Goal: Task Accomplishment & Management: Manage account settings

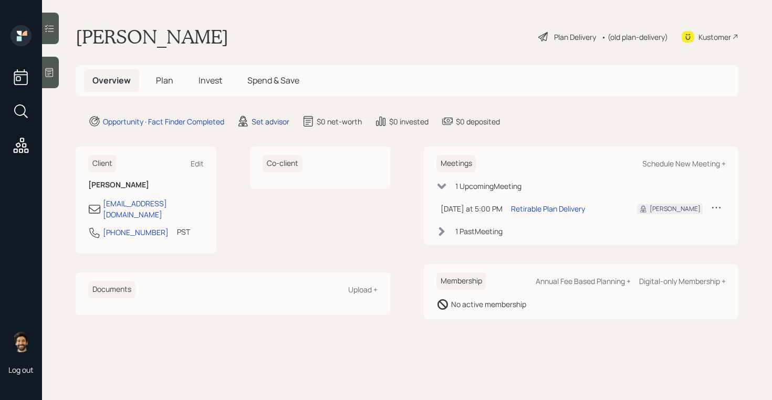
click at [284, 122] on div "Set advisor" at bounding box center [271, 121] width 38 height 11
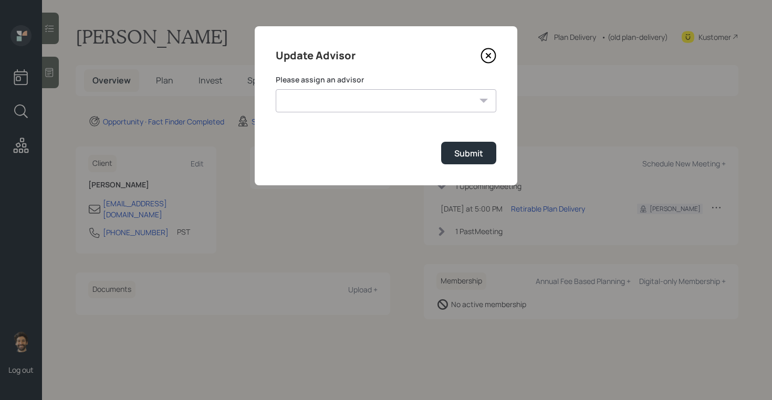
click at [318, 103] on select "James DiStasi Robby Grisanti Jonah Coleman Tyler End Treva Nostdahl Eric Schwar…" at bounding box center [386, 100] width 221 height 23
select select "f14b762f-c7c2-4b89-9227-8fa891345eea"
click at [276, 89] on select "James DiStasi Robby Grisanti Jonah Coleman Tyler End Treva Nostdahl Eric Schwar…" at bounding box center [386, 100] width 221 height 23
click at [467, 163] on button "Submit" at bounding box center [468, 153] width 55 height 23
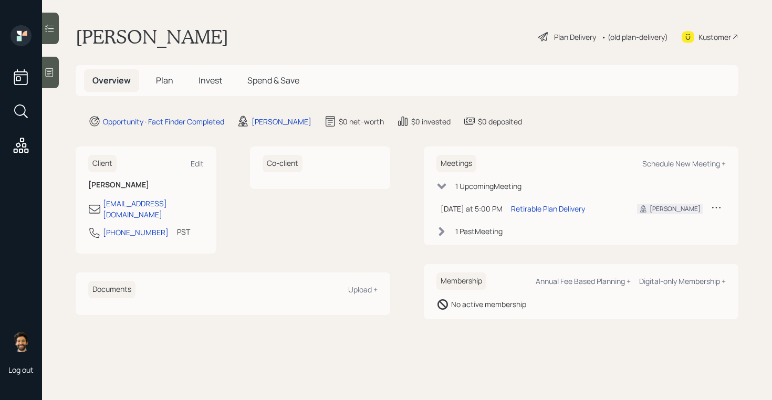
click at [59, 71] on main "Norman ALEMDAR Plan Delivery • (old plan-delivery) Kustomer Overview Plan Inves…" at bounding box center [407, 200] width 730 height 400
click at [53, 72] on icon at bounding box center [49, 72] width 11 height 11
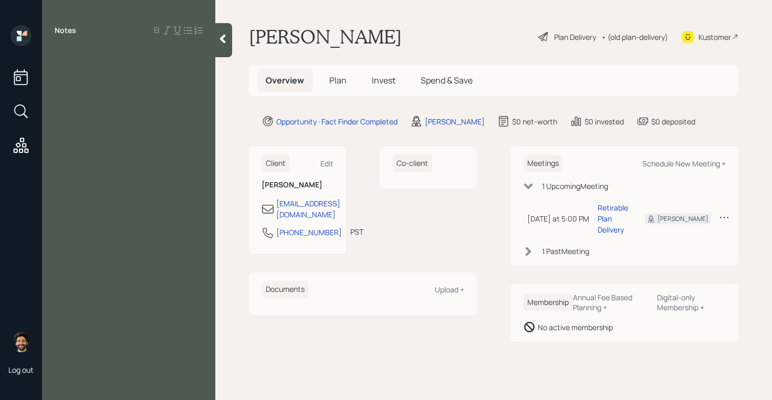
click at [219, 32] on div at bounding box center [223, 40] width 17 height 34
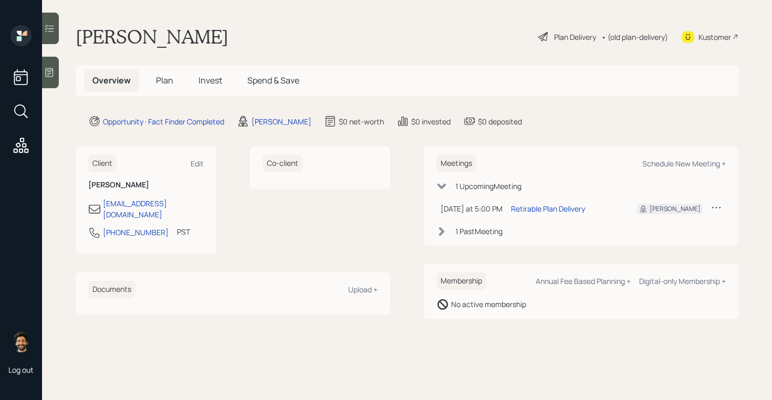
click at [156, 30] on h1 "Norman ALEMDAR" at bounding box center [152, 36] width 153 height 23
click at [164, 80] on span "Plan" at bounding box center [164, 81] width 17 height 12
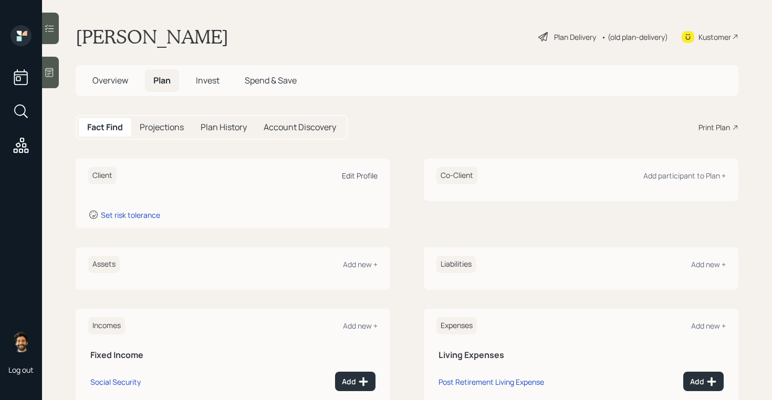
click at [354, 175] on div "Edit Profile" at bounding box center [360, 176] width 36 height 10
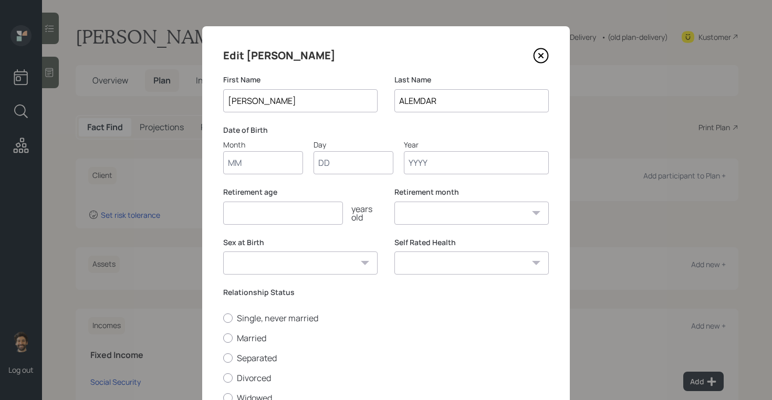
click at [258, 164] on input "Month" at bounding box center [263, 162] width 80 height 23
type input "05"
type input "15"
type input "1958"
select select "5"
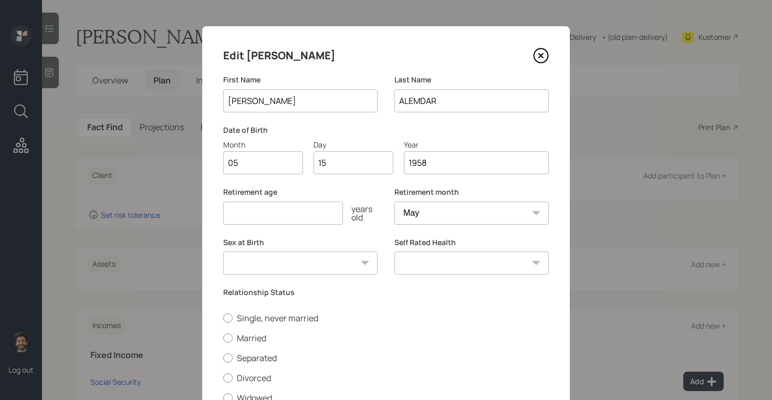
type input "1958"
click at [278, 212] on input "number" at bounding box center [283, 213] width 120 height 23
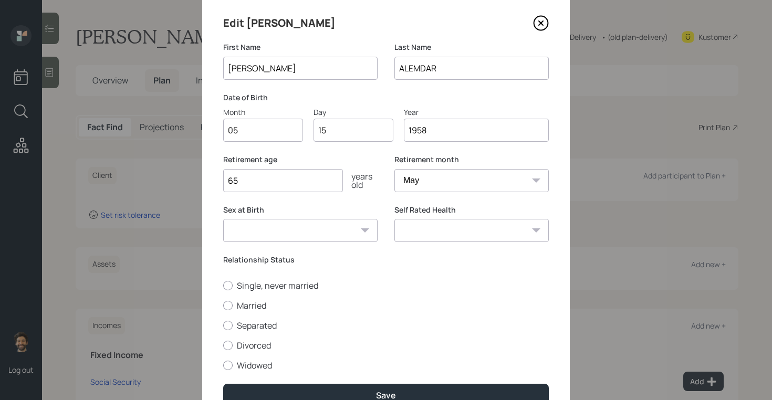
scroll to position [87, 0]
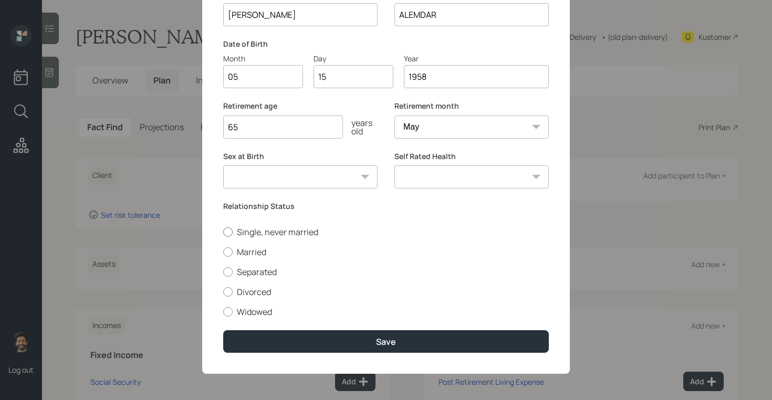
type input "65"
click at [232, 236] on label "Single, never married" at bounding box center [386, 232] width 326 height 12
click at [223, 232] on input "Single, never married" at bounding box center [223, 232] width 1 height 1
radio input "true"
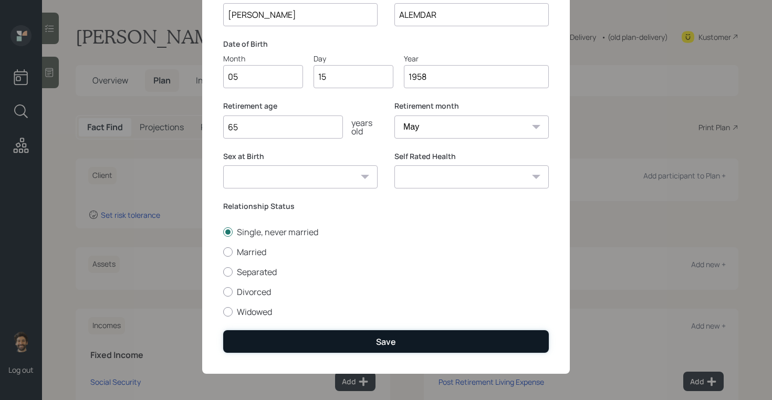
click at [268, 333] on button "Save" at bounding box center [386, 341] width 326 height 23
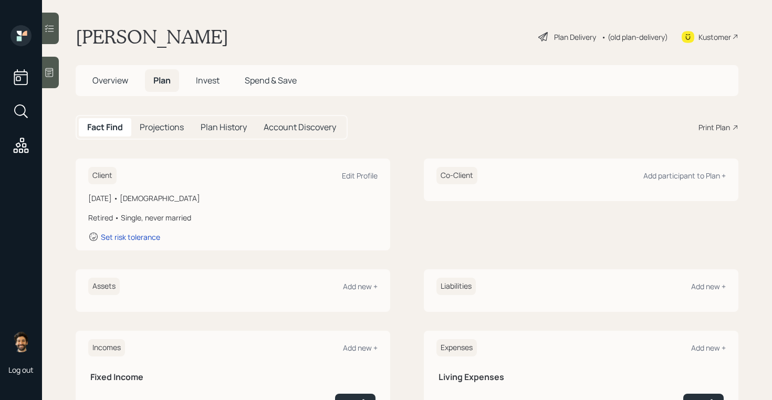
scroll to position [134, 0]
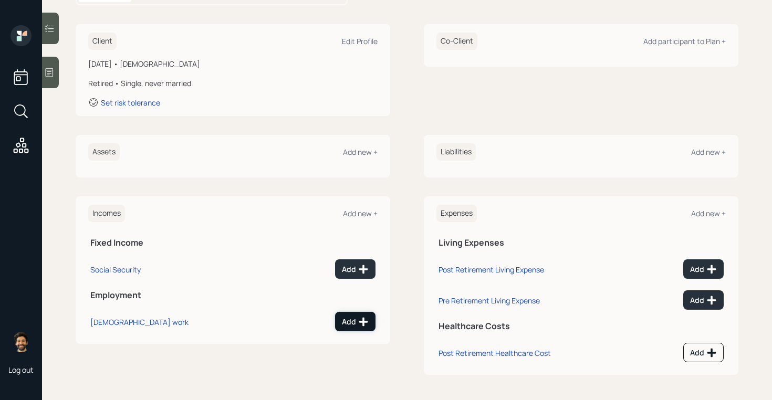
click at [360, 328] on button "Add" at bounding box center [355, 321] width 40 height 19
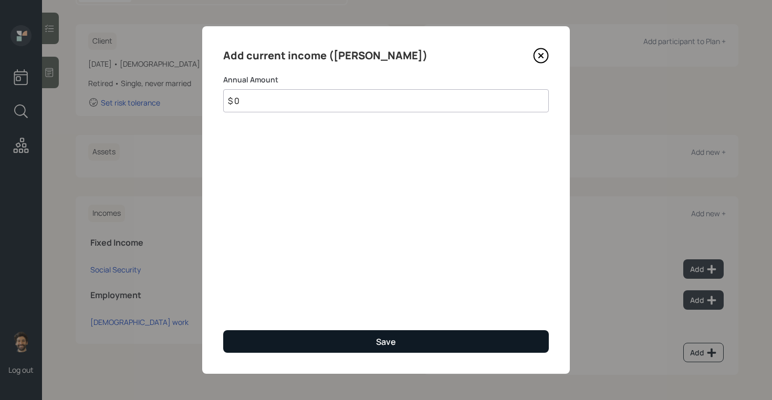
type input "$ 0"
click at [368, 335] on button "Save" at bounding box center [386, 341] width 326 height 23
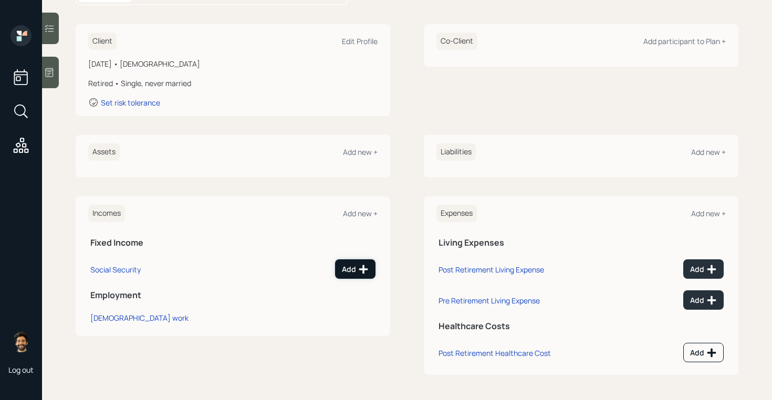
click at [351, 269] on div "Add" at bounding box center [355, 269] width 27 height 11
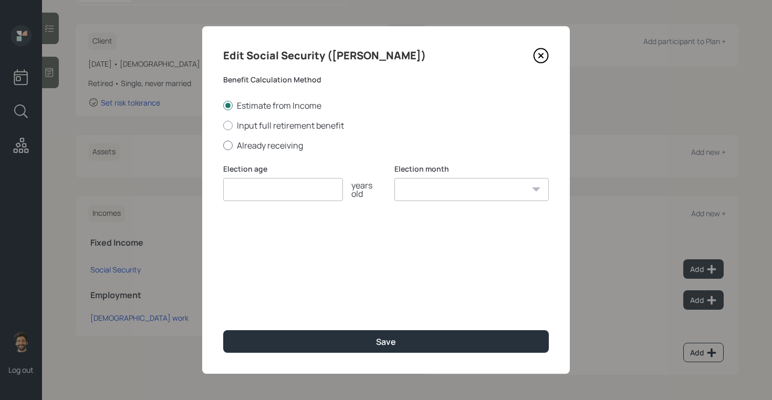
click at [251, 146] on label "Already receiving" at bounding box center [386, 146] width 326 height 12
click at [223, 146] on input "Already receiving" at bounding box center [223, 145] width 1 height 1
radio input "true"
click at [258, 189] on input "number" at bounding box center [283, 189] width 120 height 23
type input "62"
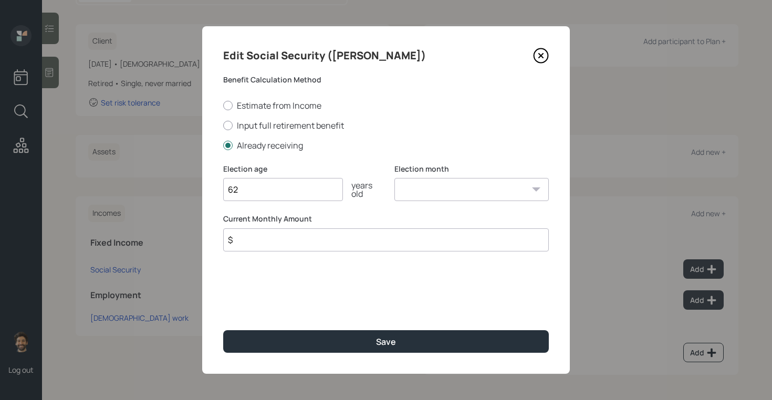
click at [274, 240] on input "$" at bounding box center [386, 240] width 326 height 23
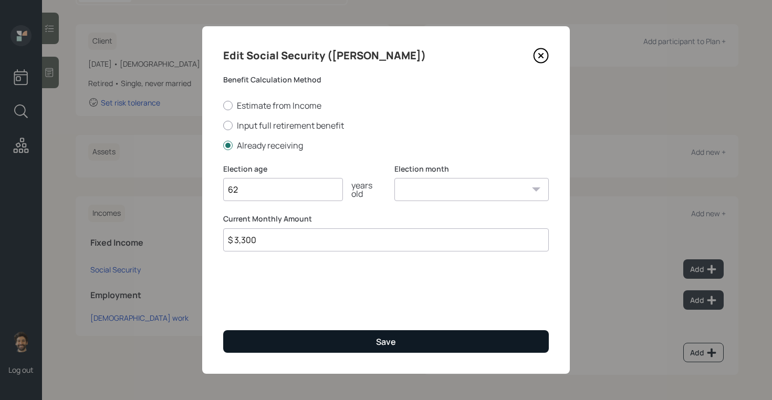
type input "$ 3,300"
click at [260, 332] on button "Save" at bounding box center [386, 341] width 326 height 23
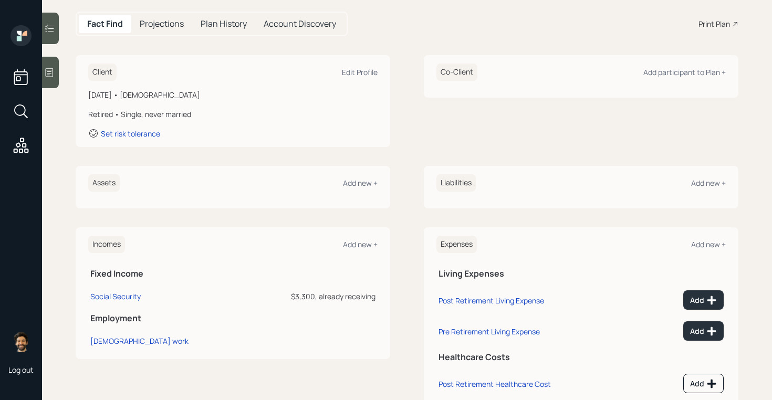
scroll to position [97, 0]
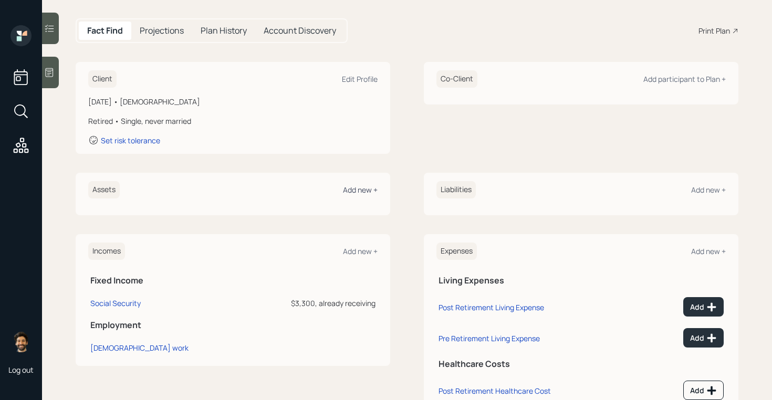
click at [360, 192] on div "Add new +" at bounding box center [360, 190] width 35 height 10
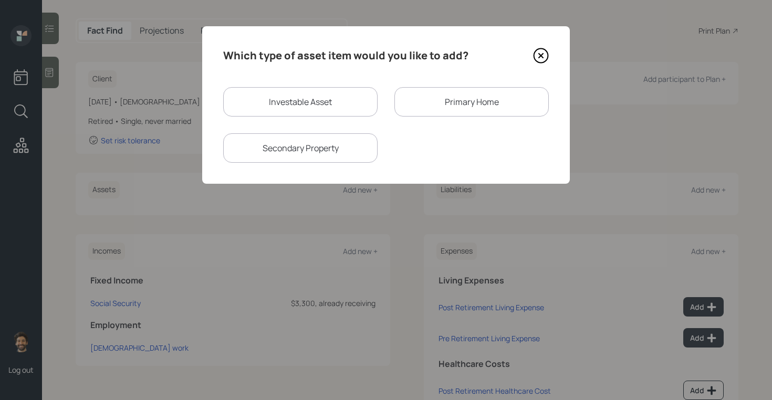
click at [271, 107] on div "Investable Asset" at bounding box center [300, 101] width 154 height 29
select select "taxable"
select select "balanced"
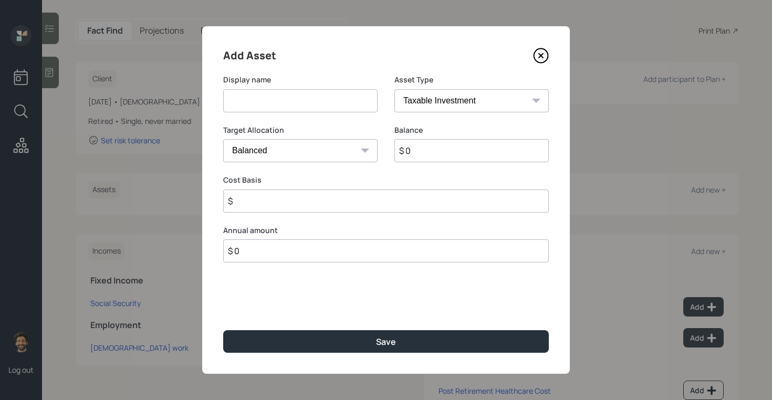
click at [283, 105] on input at bounding box center [300, 100] width 154 height 23
type input "Lump Sum Pension"
click at [443, 159] on input "$ 0" at bounding box center [472, 150] width 154 height 23
type input "$ 145,000"
click at [424, 98] on select "SEP IRA IRA Roth IRA 401(k) Roth 401(k) 403(b) Roth 403(b) 457(b) Roth 457(b) H…" at bounding box center [472, 100] width 154 height 23
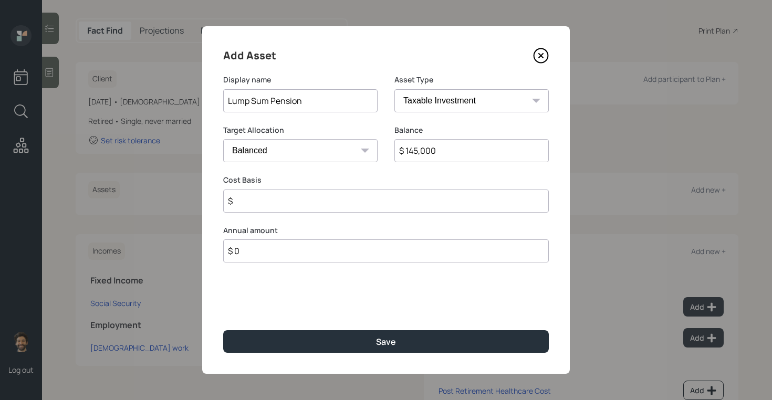
select select "ira"
click at [395, 89] on select "SEP IRA IRA Roth IRA 401(k) Roth 401(k) 403(b) Roth 403(b) 457(b) Roth 457(b) H…" at bounding box center [472, 100] width 154 height 23
click at [254, 206] on input "$" at bounding box center [386, 201] width 326 height 23
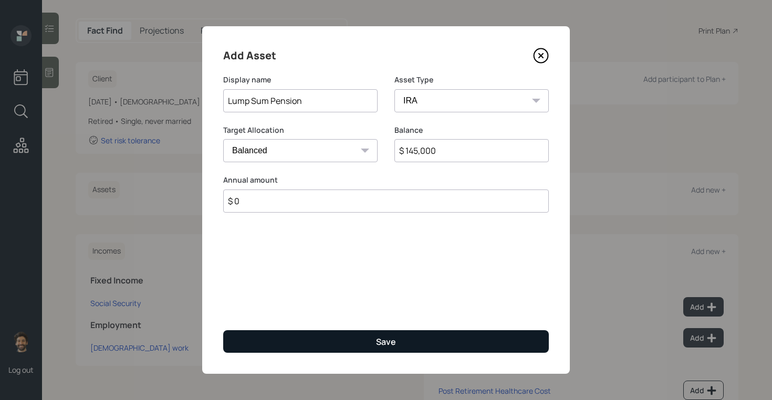
type input "$ 0"
click at [273, 348] on button "Save" at bounding box center [386, 341] width 326 height 23
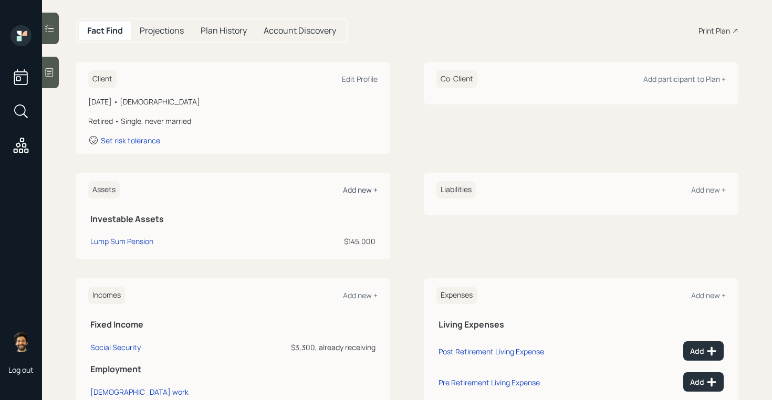
click at [356, 190] on div "Add new +" at bounding box center [360, 190] width 35 height 10
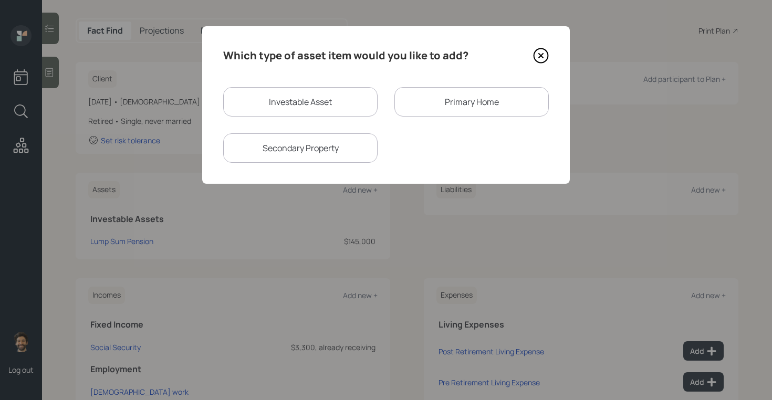
click at [278, 110] on div "Investable Asset" at bounding box center [300, 101] width 154 height 29
select select "taxable"
select select "balanced"
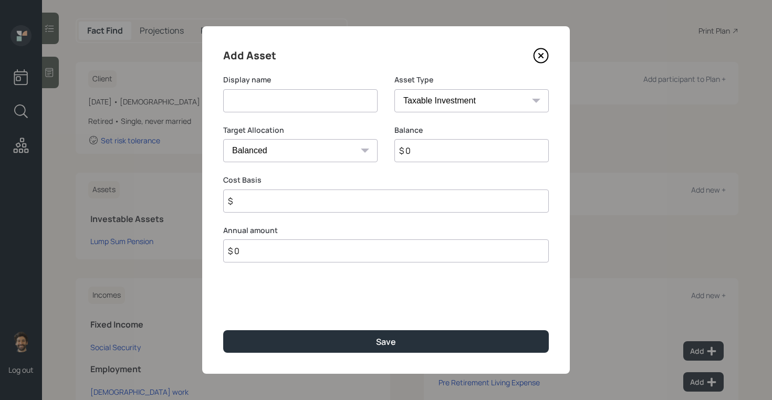
click at [265, 109] on input at bounding box center [300, 100] width 154 height 23
type input "401k"
click at [441, 156] on input "$ 0" at bounding box center [472, 150] width 154 height 23
type input "$ 250,000"
click at [451, 104] on select "SEP IRA IRA Roth IRA 401(k) Roth 401(k) 403(b) Roth 403(b) 457(b) Roth 457(b) H…" at bounding box center [472, 100] width 154 height 23
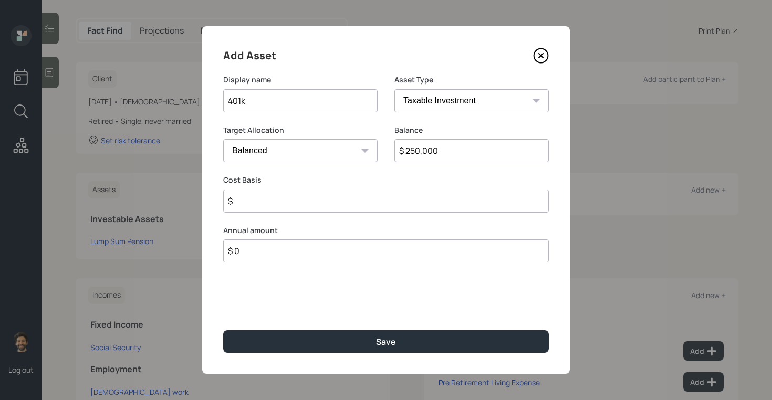
select select "company_sponsored"
click at [395, 89] on select "SEP IRA IRA Roth IRA 401(k) Roth 401(k) 403(b) Roth 403(b) 457(b) Roth 457(b) H…" at bounding box center [472, 100] width 154 height 23
click at [262, 205] on input "number" at bounding box center [292, 201] width 139 height 23
type input "0"
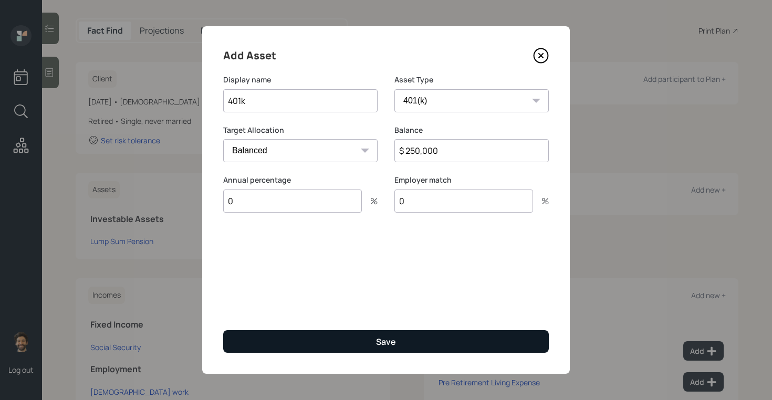
type input "0"
click at [287, 343] on button "Save" at bounding box center [386, 341] width 326 height 23
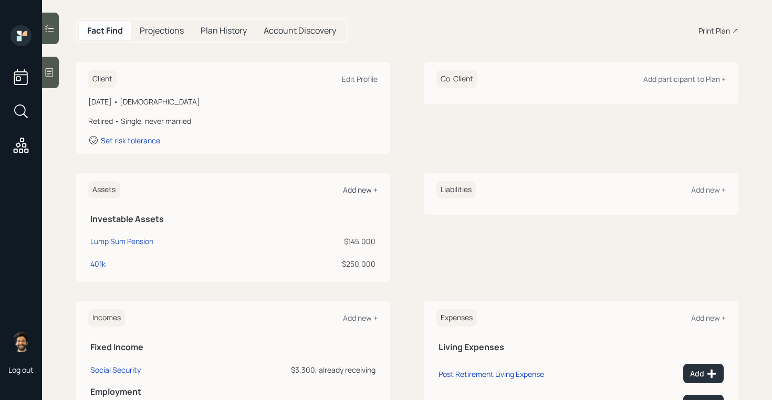
click at [353, 193] on div "Add new +" at bounding box center [360, 190] width 35 height 10
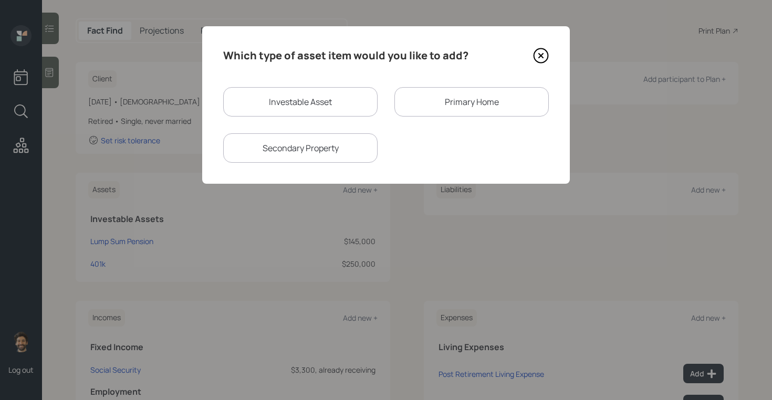
click at [282, 94] on div "Investable Asset" at bounding box center [300, 101] width 154 height 29
select select "taxable"
select select "balanced"
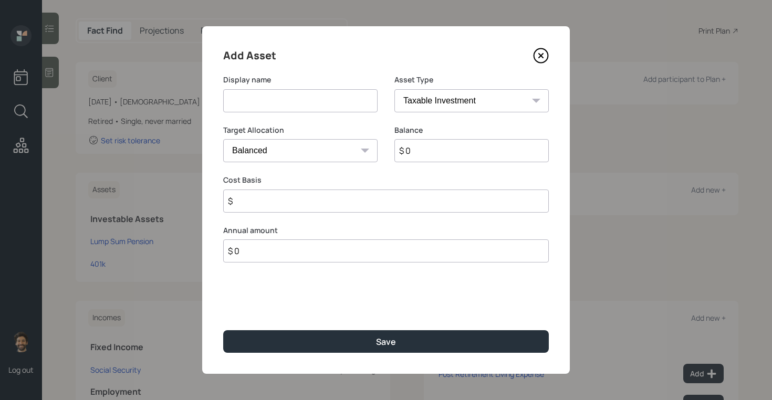
click at [284, 104] on input at bounding box center [300, 100] width 154 height 23
type input "IRA"
click at [443, 160] on input "$ 0" at bounding box center [472, 150] width 154 height 23
type input "$ 120,000"
click at [425, 107] on select "SEP IRA IRA Roth IRA 401(k) Roth 401(k) 403(b) Roth 403(b) 457(b) Roth 457(b) H…" at bounding box center [472, 100] width 154 height 23
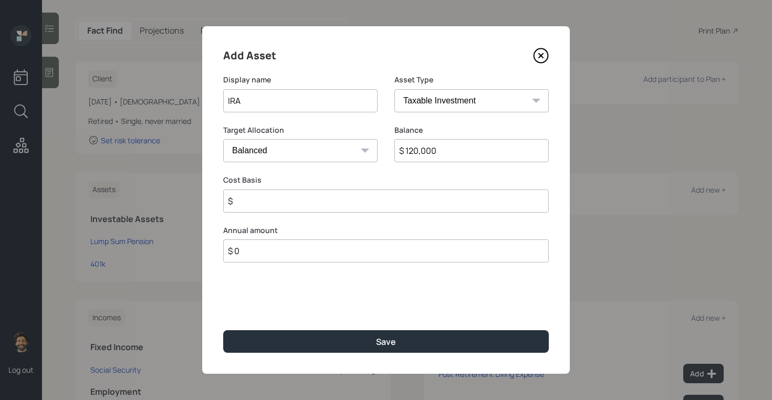
select select "ira"
click at [395, 89] on select "SEP IRA IRA Roth IRA 401(k) Roth 401(k) 403(b) Roth 403(b) 457(b) Roth 457(b) H…" at bounding box center [472, 100] width 154 height 23
click at [260, 210] on input "$" at bounding box center [386, 201] width 326 height 23
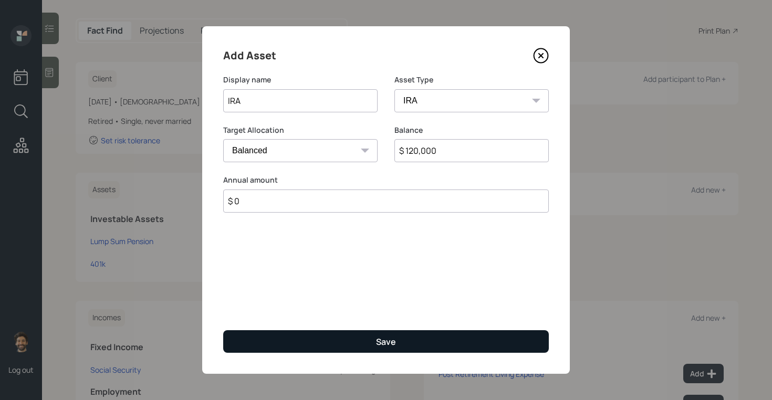
type input "$ 0"
click at [268, 335] on button "Save" at bounding box center [386, 341] width 326 height 23
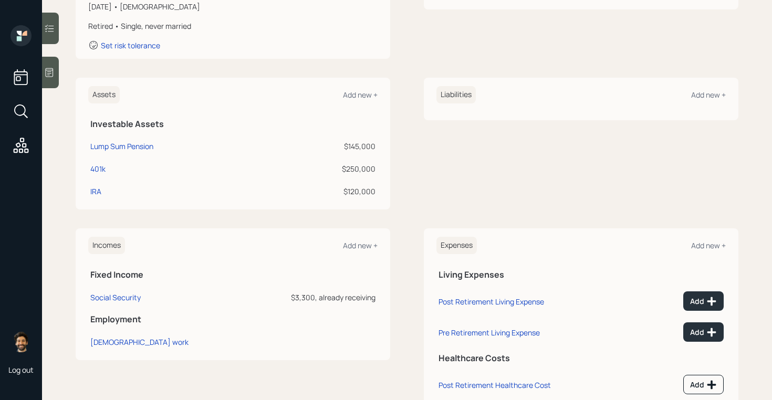
scroll to position [224, 0]
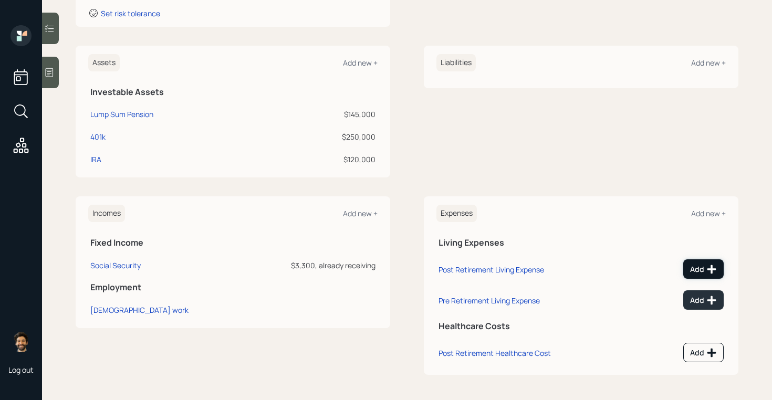
click at [696, 269] on div "Add" at bounding box center [703, 269] width 27 height 11
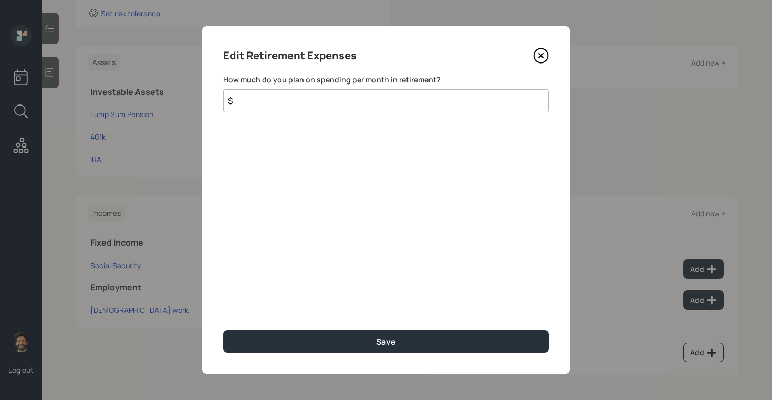
click at [275, 99] on input "$" at bounding box center [386, 100] width 326 height 23
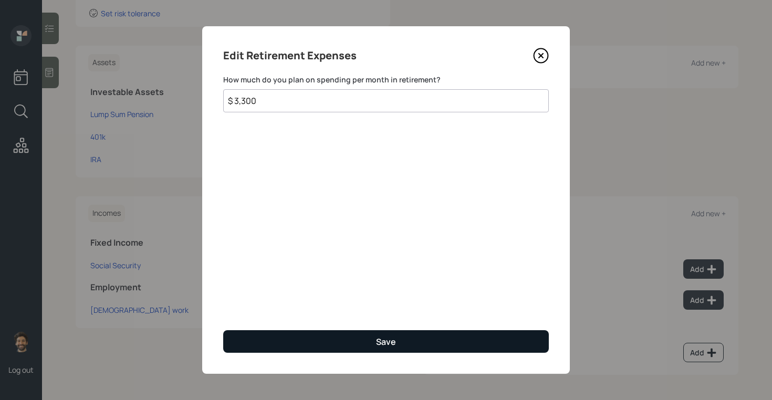
type input "$ 3,300"
click at [283, 346] on button "Save" at bounding box center [386, 341] width 326 height 23
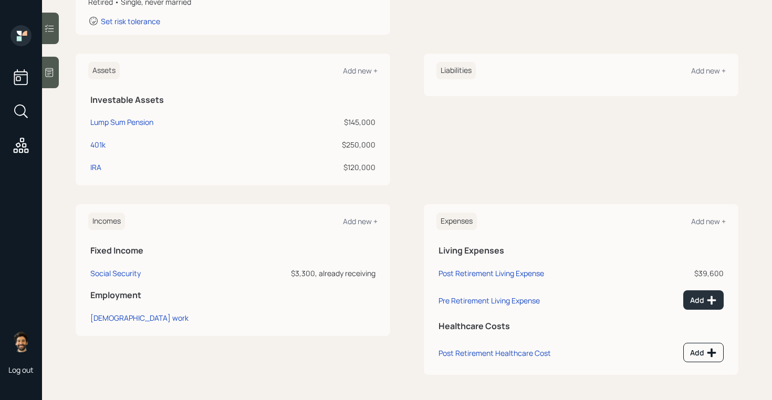
scroll to position [216, 0]
click at [707, 302] on icon at bounding box center [712, 300] width 11 height 11
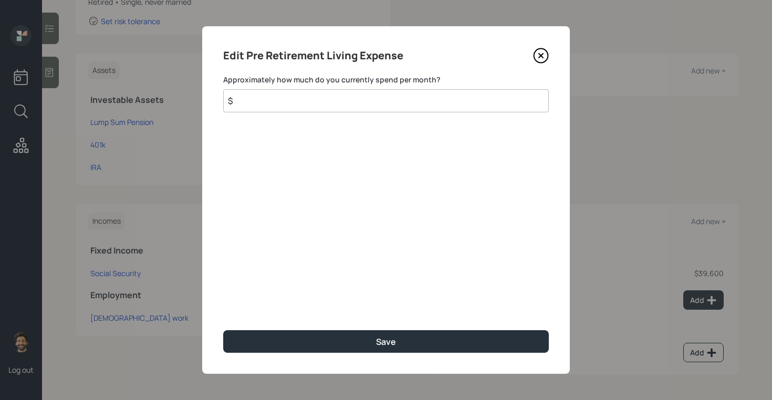
click at [307, 108] on input "$" at bounding box center [386, 100] width 326 height 23
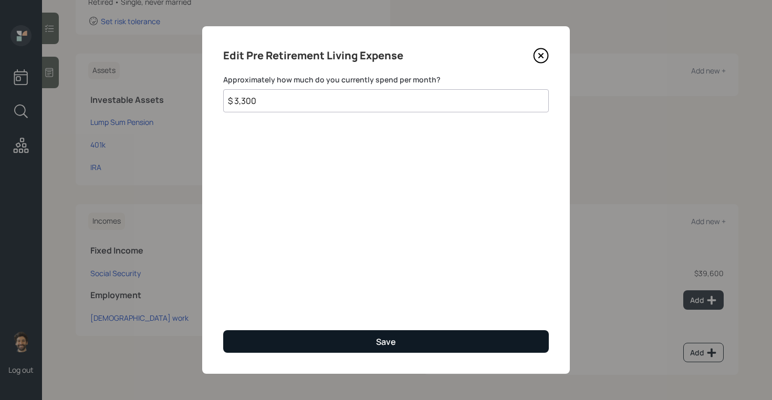
type input "$ 3,300"
click at [299, 341] on button "Save" at bounding box center [386, 341] width 326 height 23
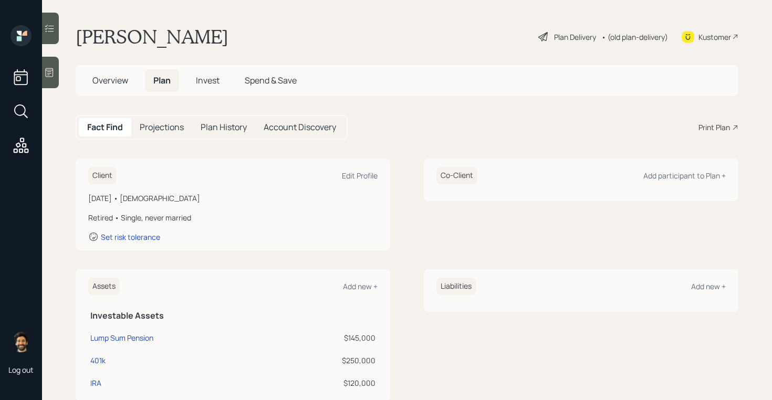
click at [169, 129] on h5 "Projections" at bounding box center [162, 127] width 44 height 10
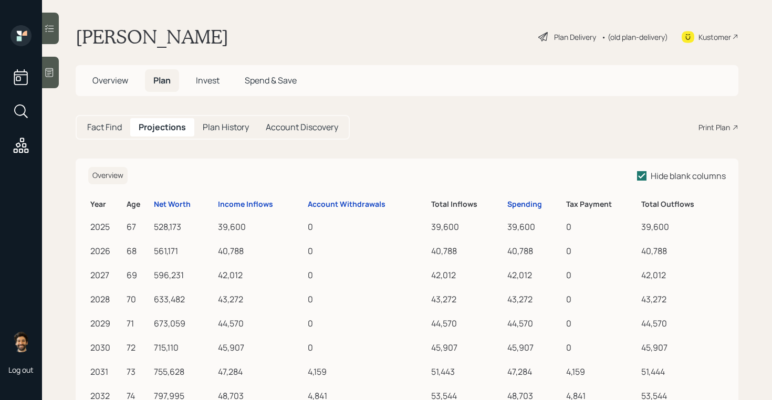
click at [122, 132] on h5 "Fact Find" at bounding box center [104, 127] width 35 height 10
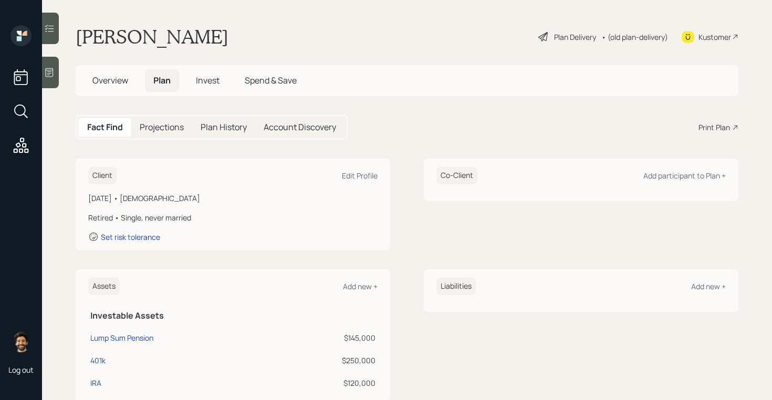
click at [107, 81] on span "Overview" at bounding box center [110, 81] width 36 height 12
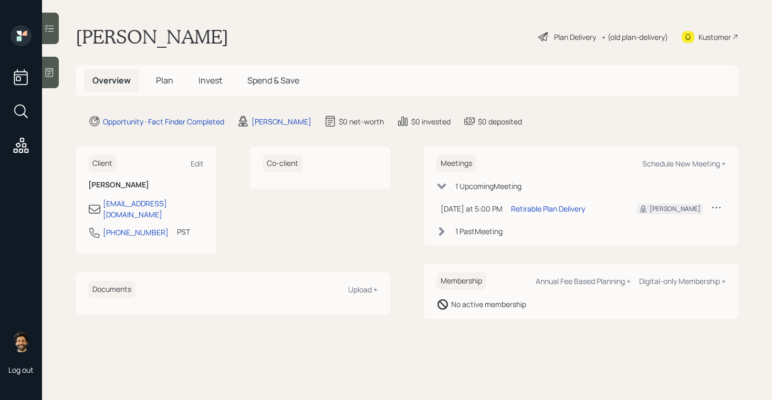
click at [165, 82] on span "Plan" at bounding box center [164, 81] width 17 height 12
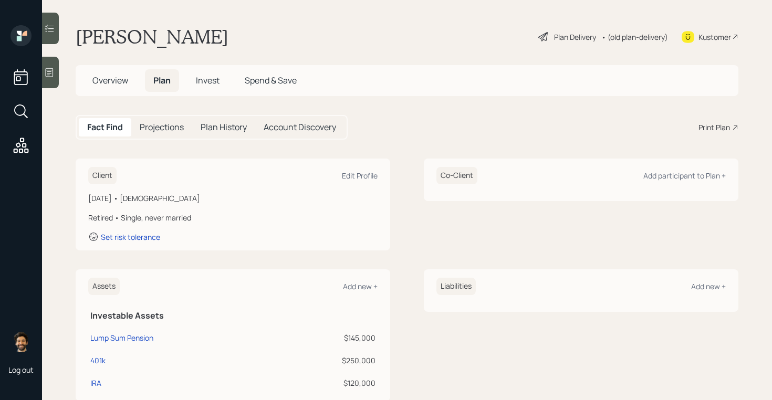
click at [624, 39] on div "• (old plan-delivery)" at bounding box center [635, 37] width 67 height 11
click at [220, 81] on span "Invest" at bounding box center [208, 81] width 24 height 12
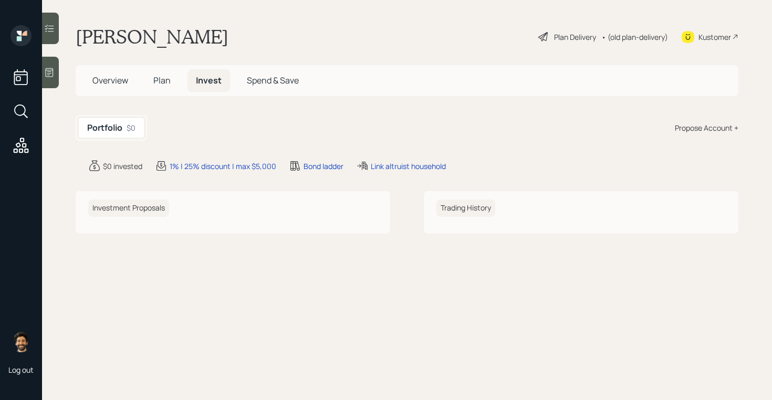
click at [690, 128] on div "Propose Account +" at bounding box center [707, 127] width 64 height 11
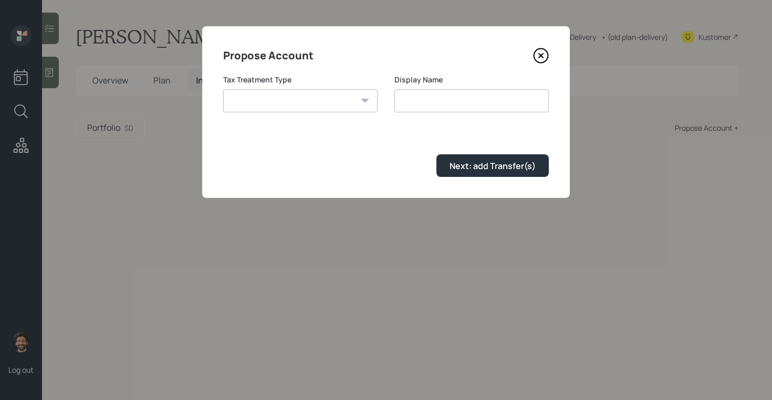
click at [286, 101] on select "Roth Taxable Traditional" at bounding box center [300, 100] width 154 height 23
select select "traditional"
click at [223, 89] on select "Roth Taxable Traditional" at bounding box center [300, 100] width 154 height 23
type input "Traditional"
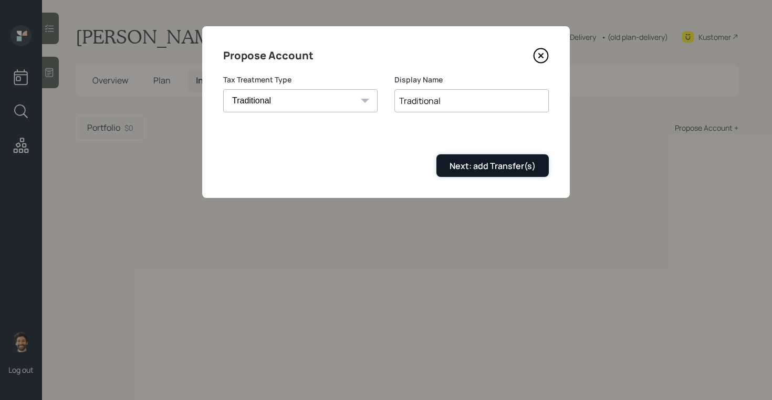
click at [476, 173] on button "Next: add Transfer(s)" at bounding box center [493, 165] width 112 height 23
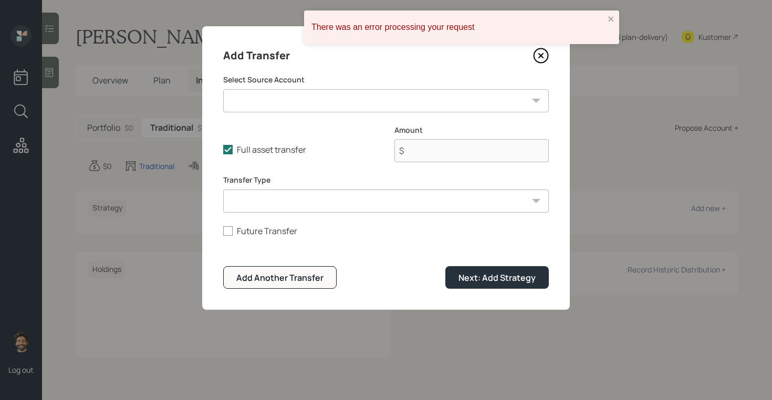
click at [321, 108] on select "Lump Sum Pension ($145,000 | IRA) 401k ($250,000 | 401(k)) IRA ($120,000 | IRA)" at bounding box center [386, 100] width 326 height 23
select select "7c336fb1-2d87-4483-8024-e1604c6f1daf"
click at [223, 89] on select "Lump Sum Pension ($145,000 | IRA) 401k ($250,000 | 401(k)) IRA ($120,000 | IRA)" at bounding box center [386, 100] width 326 height 23
type input "$ 145,000"
click at [282, 208] on select "ACAT Transfer Non ACAT Transfer Capitalize Rollover Rollover Deposit" at bounding box center [386, 201] width 326 height 23
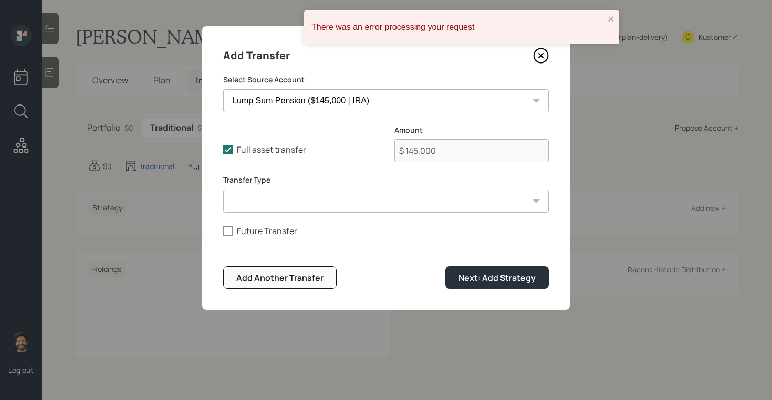
select select "acat_transfer"
click at [223, 190] on select "ACAT Transfer Non ACAT Transfer Capitalize Rollover Rollover Deposit" at bounding box center [386, 201] width 326 height 23
click at [491, 281] on div "Next: Add Strategy" at bounding box center [497, 278] width 77 height 12
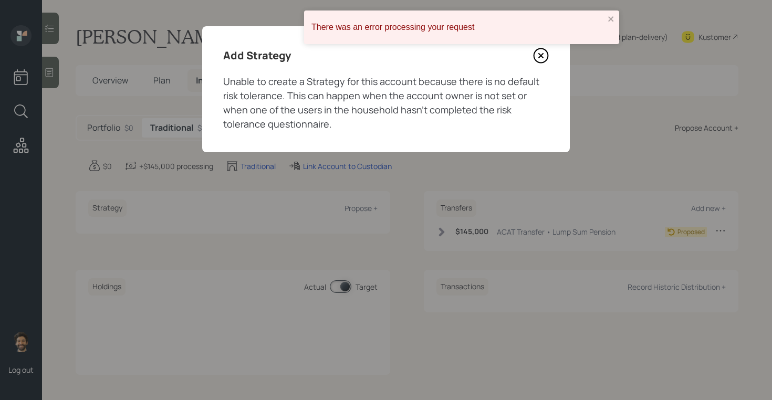
click at [540, 54] on icon at bounding box center [541, 56] width 16 height 16
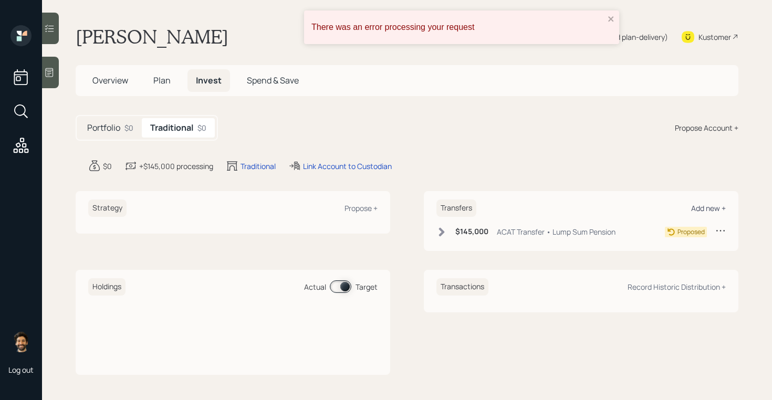
click at [712, 206] on div "Add new +" at bounding box center [708, 208] width 35 height 10
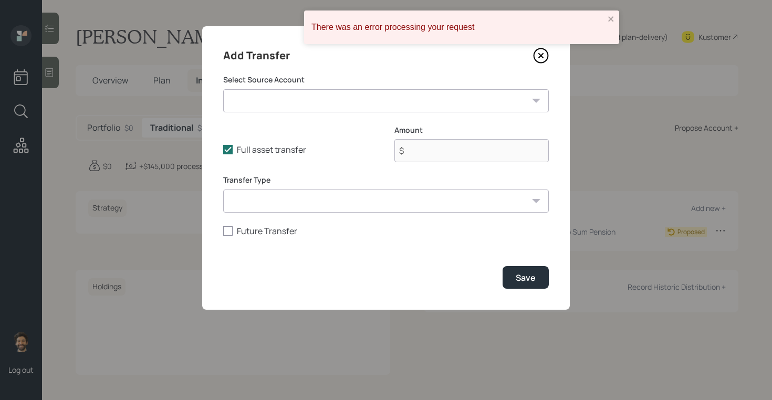
click at [334, 116] on form "Select Source Account Lump Sum Pension ($145,000 | IRA) 401k ($250,000 | 401(k)…" at bounding box center [386, 182] width 326 height 214
click at [314, 107] on select "Lump Sum Pension ($145,000 | IRA) 401k ($250,000 | 401(k)) IRA ($120,000 | IRA)" at bounding box center [386, 100] width 326 height 23
select select "6aa1072c-2e6c-41a7-8c7f-71498d890dde"
click at [223, 89] on select "Lump Sum Pension ($145,000 | IRA) 401k ($250,000 | 401(k)) IRA ($120,000 | IRA)" at bounding box center [386, 100] width 326 height 23
type input "$ 250,000"
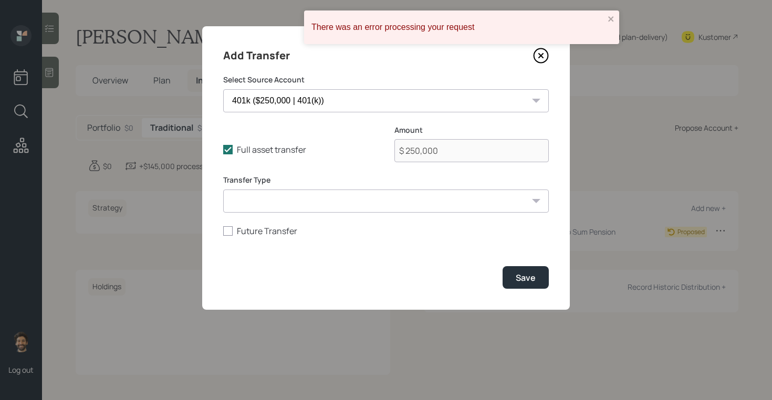
click at [286, 201] on select "ACAT Transfer Non ACAT Transfer Capitalize Rollover Rollover Deposit" at bounding box center [386, 201] width 326 height 23
select select "acat_transfer"
click at [223, 190] on select "ACAT Transfer Non ACAT Transfer Capitalize Rollover Rollover Deposit" at bounding box center [386, 201] width 326 height 23
click at [530, 274] on div "Save" at bounding box center [526, 278] width 20 height 12
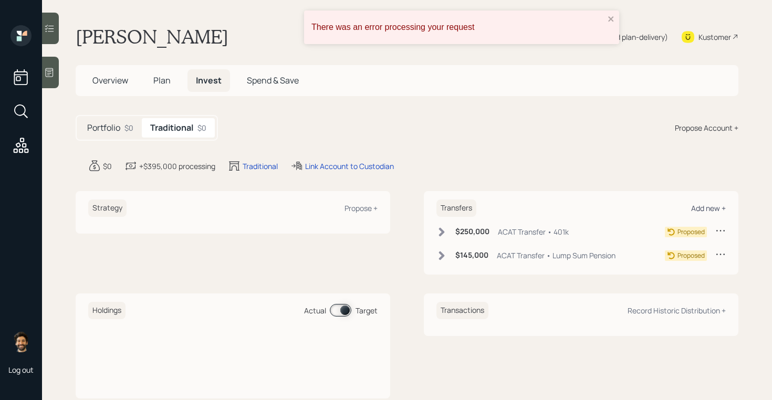
click at [708, 209] on div "Add new +" at bounding box center [708, 208] width 35 height 10
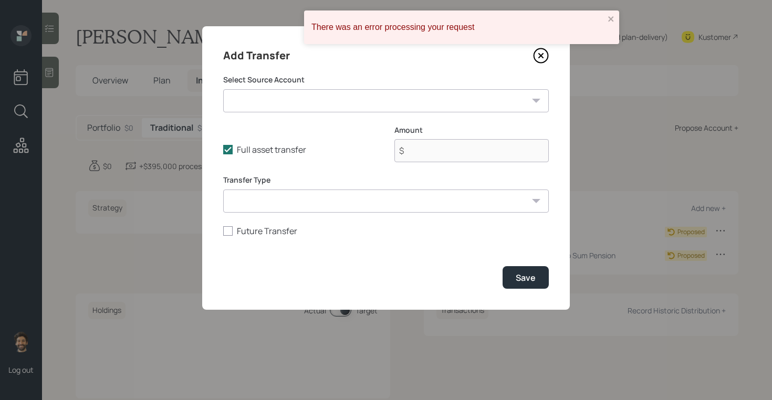
click at [266, 107] on select "Lump Sum Pension ($145,000 | IRA) 401k ($250,000 | 401(k)) IRA ($120,000 | IRA)" at bounding box center [386, 100] width 326 height 23
select select "a7a70d84-3767-4cfa-82b9-bbc2065f2839"
click at [223, 89] on select "Lump Sum Pension ($145,000 | IRA) 401k ($250,000 | 401(k)) IRA ($120,000 | IRA)" at bounding box center [386, 100] width 326 height 23
type input "$ 120,000"
click at [286, 207] on select "ACAT Transfer Non ACAT Transfer Capitalize Rollover Rollover Deposit" at bounding box center [386, 201] width 326 height 23
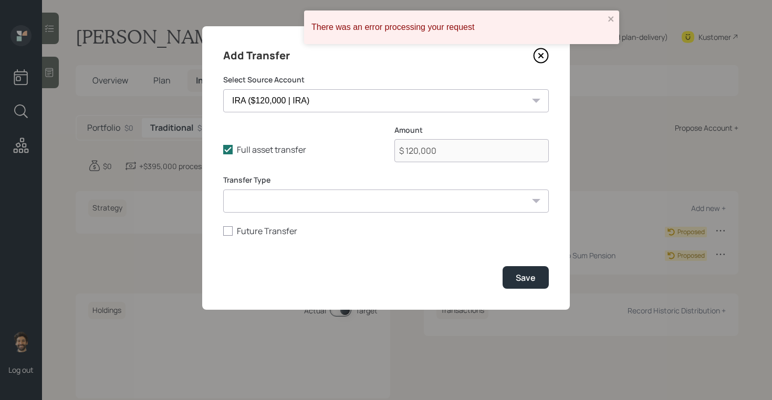
select select "acat_transfer"
click at [223, 190] on select "ACAT Transfer Non ACAT Transfer Capitalize Rollover Rollover Deposit" at bounding box center [386, 201] width 326 height 23
click at [531, 274] on div "Save" at bounding box center [526, 278] width 20 height 12
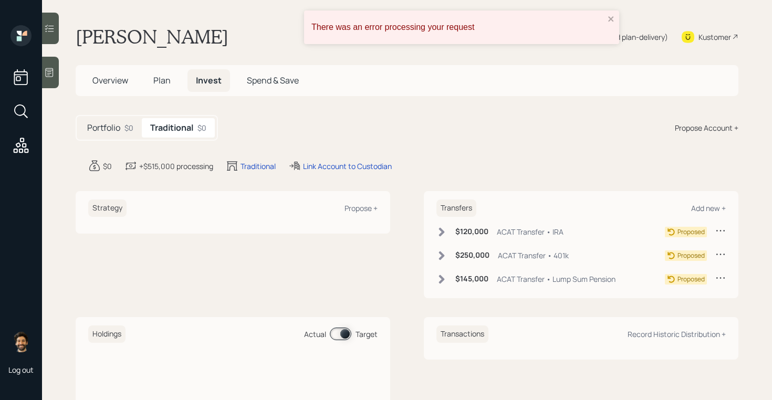
click at [162, 80] on span "Plan" at bounding box center [161, 81] width 17 height 12
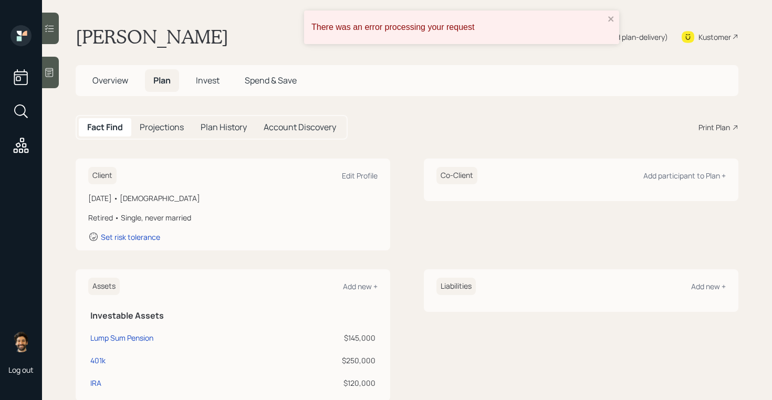
click at [126, 243] on div "Client Edit Profile May 15, 1958 • 67 years old Retired • Single, never married…" at bounding box center [233, 205] width 315 height 92
click at [116, 238] on div "Set risk tolerance" at bounding box center [130, 237] width 59 height 10
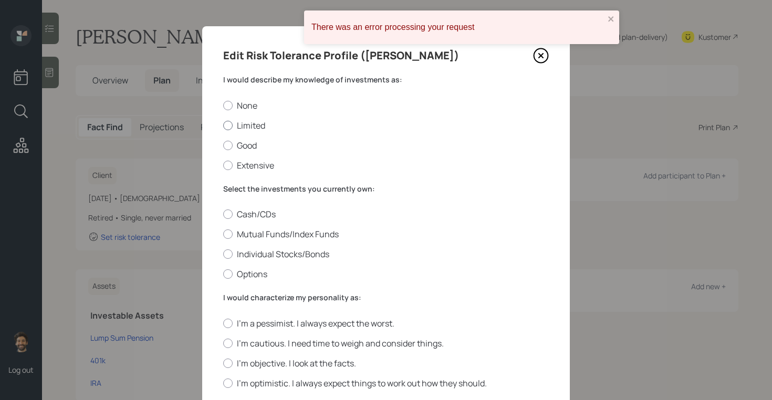
click at [241, 121] on label "Limited" at bounding box center [386, 126] width 326 height 12
click at [223, 125] on input "Limited" at bounding box center [223, 125] width 1 height 1
radio input "true"
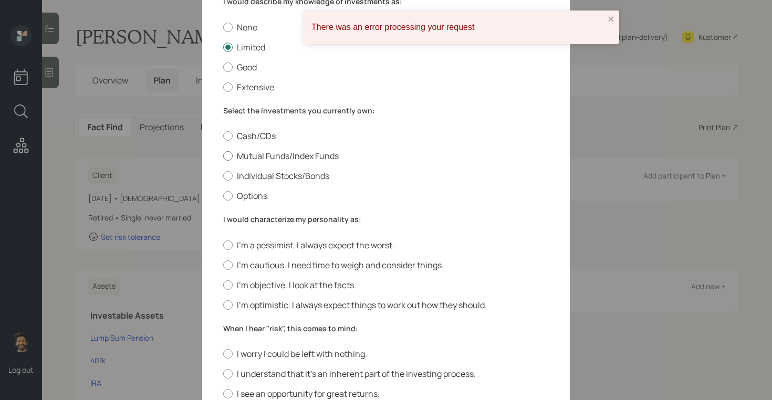
click at [258, 159] on label "Mutual Funds/Index Funds" at bounding box center [386, 156] width 326 height 12
click at [223, 157] on input "Mutual Funds/Index Funds" at bounding box center [223, 156] width 1 height 1
radio input "true"
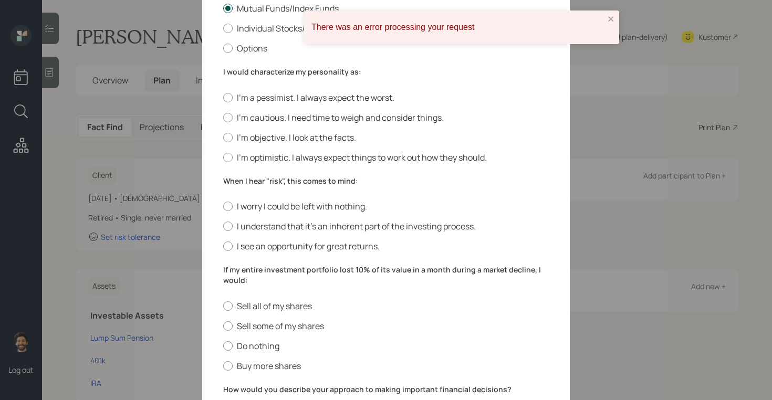
scroll to position [227, 0]
click at [234, 156] on label "I'm optimistic. I always expect things to work out how they should." at bounding box center [386, 157] width 326 height 12
click at [223, 156] on input "I'm optimistic. I always expect things to work out how they should." at bounding box center [223, 156] width 1 height 1
radio input "true"
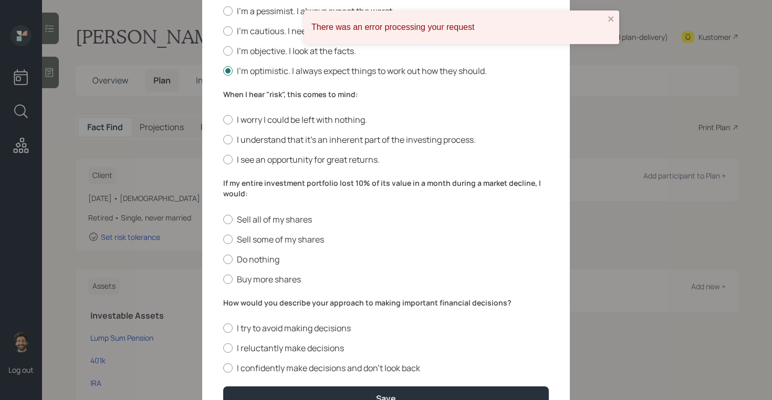
scroll to position [309, 0]
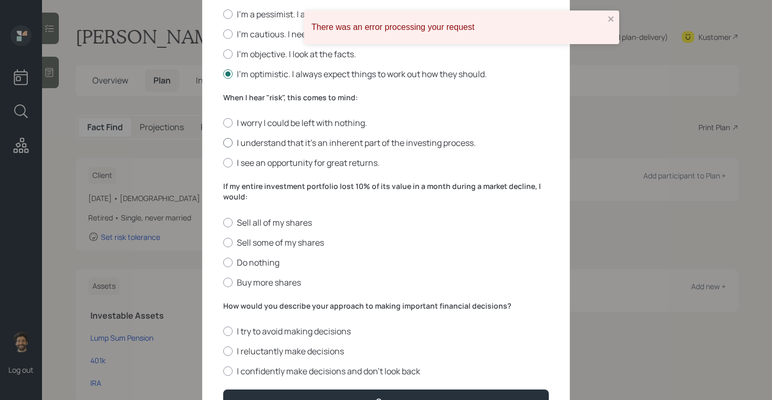
click at [233, 146] on label "I understand that it’s an inherent part of the investing process." at bounding box center [386, 143] width 326 height 12
click at [223, 143] on input "I understand that it’s an inherent part of the investing process." at bounding box center [223, 143] width 1 height 1
radio input "true"
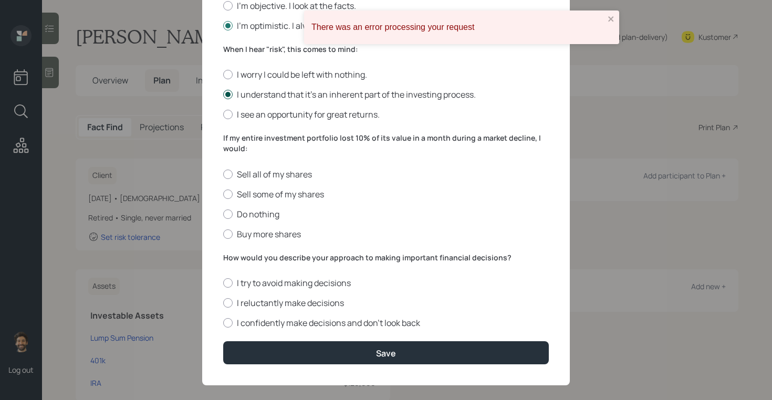
scroll to position [369, 0]
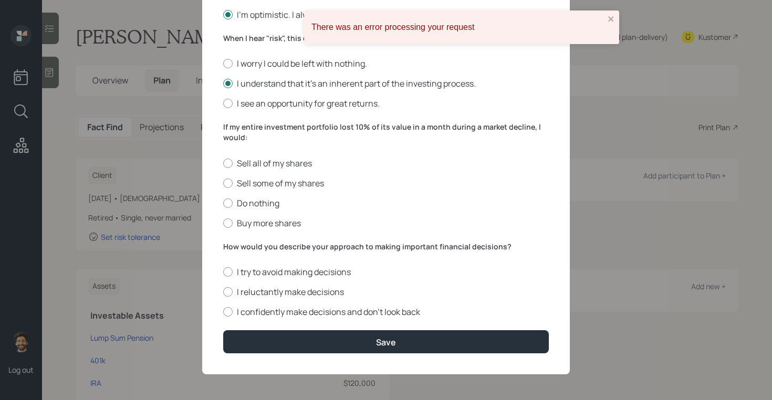
click at [248, 142] on div "If my entire investment portfolio lost 10% of its value in a month during a mar…" at bounding box center [386, 175] width 326 height 107
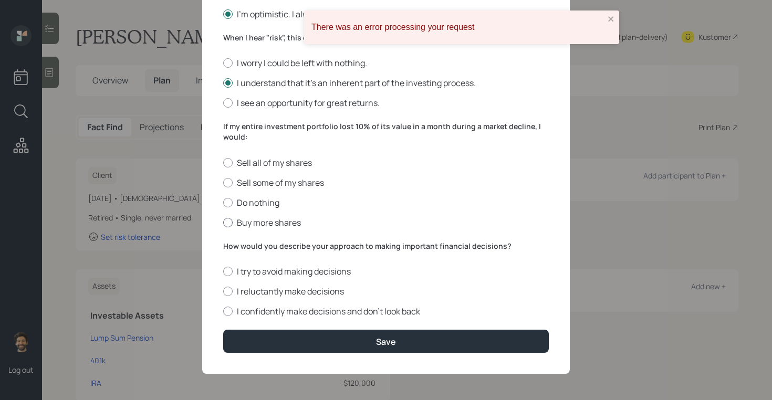
click at [239, 223] on label "Buy more shares" at bounding box center [386, 223] width 326 height 12
click at [223, 223] on input "Buy more shares" at bounding box center [223, 222] width 1 height 1
radio input "true"
click at [250, 287] on label "I reluctantly make decisions" at bounding box center [386, 292] width 326 height 12
click at [223, 292] on input "I reluctantly make decisions" at bounding box center [223, 292] width 1 height 1
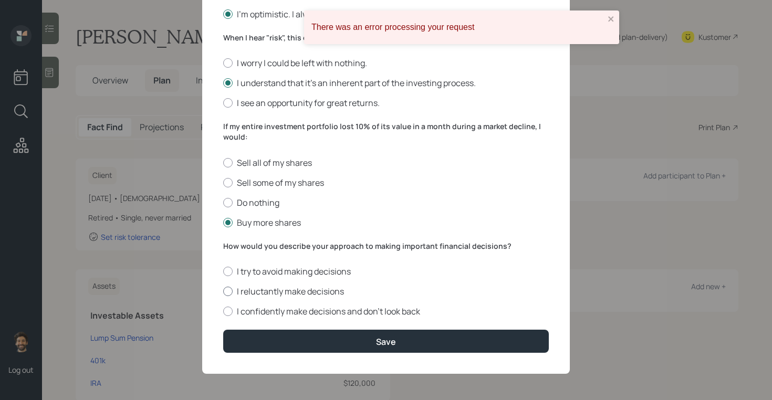
radio input "true"
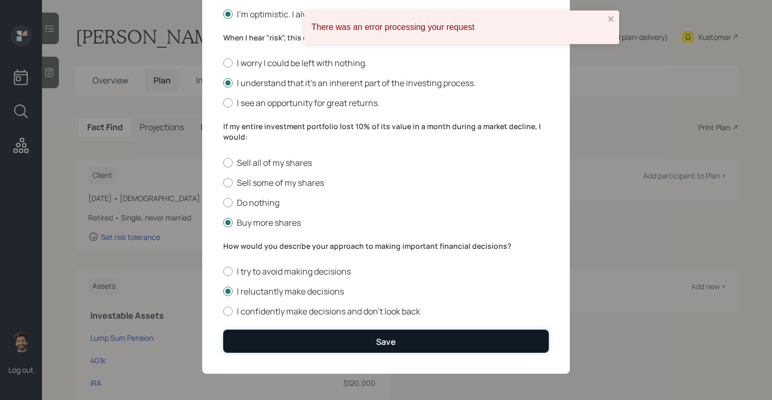
click at [262, 343] on button "Save" at bounding box center [386, 341] width 326 height 23
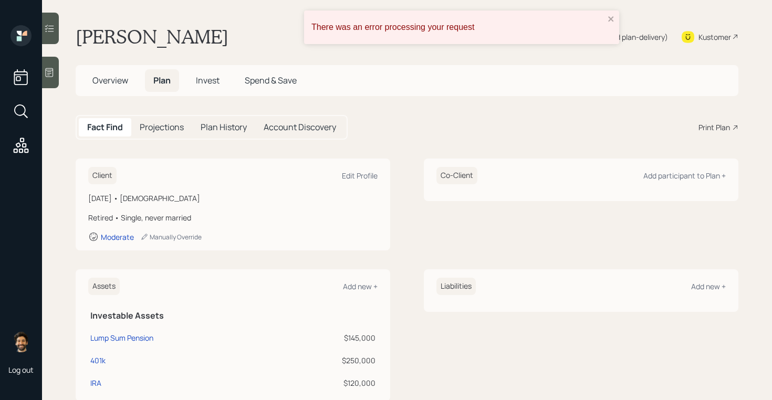
click at [205, 79] on span "Invest" at bounding box center [208, 81] width 24 height 12
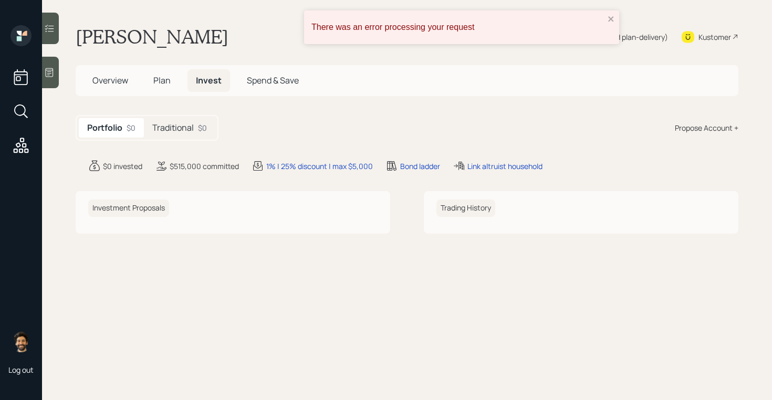
click at [177, 125] on h5 "Traditional" at bounding box center [173, 128] width 42 height 10
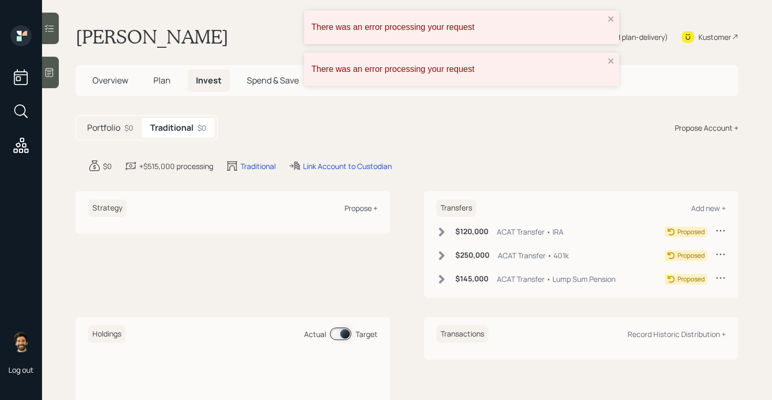
click at [367, 206] on div "Propose +" at bounding box center [361, 208] width 33 height 10
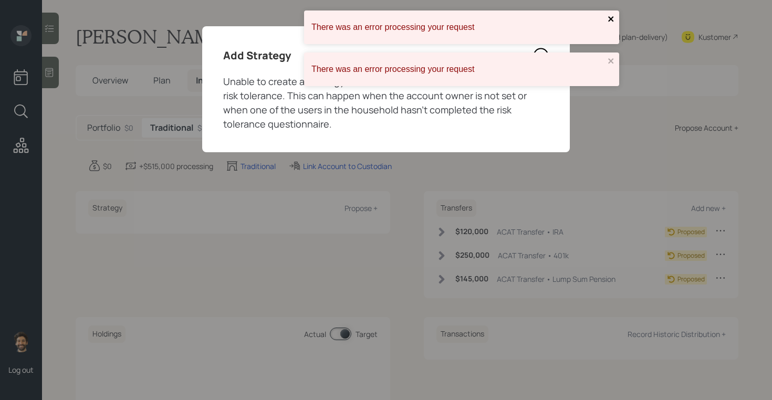
click at [613, 18] on icon "close" at bounding box center [611, 19] width 7 height 8
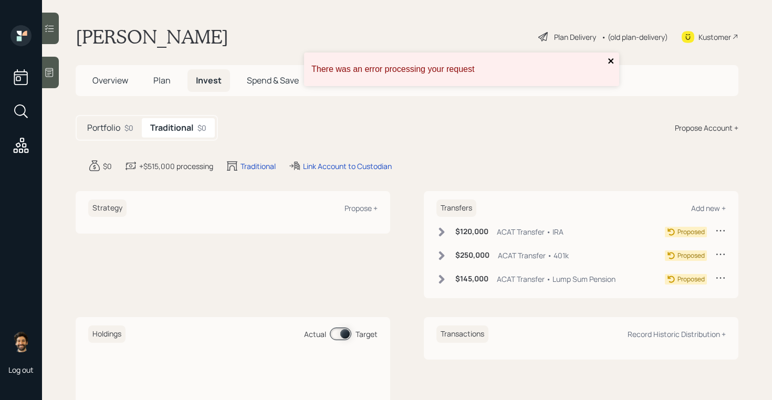
click at [609, 60] on icon "close" at bounding box center [611, 61] width 7 height 8
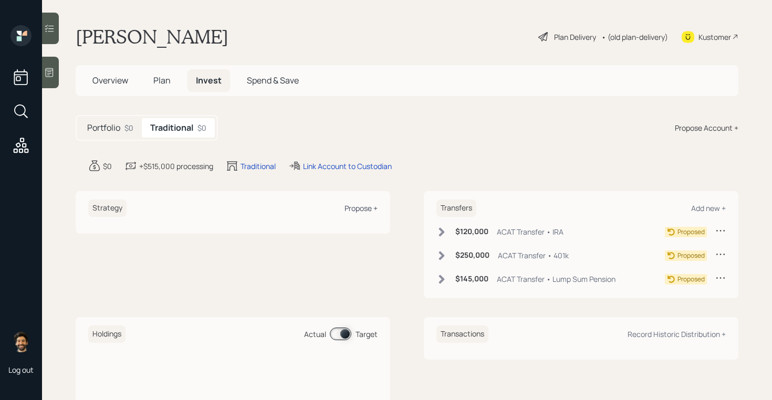
click at [362, 210] on div "Propose +" at bounding box center [361, 208] width 33 height 10
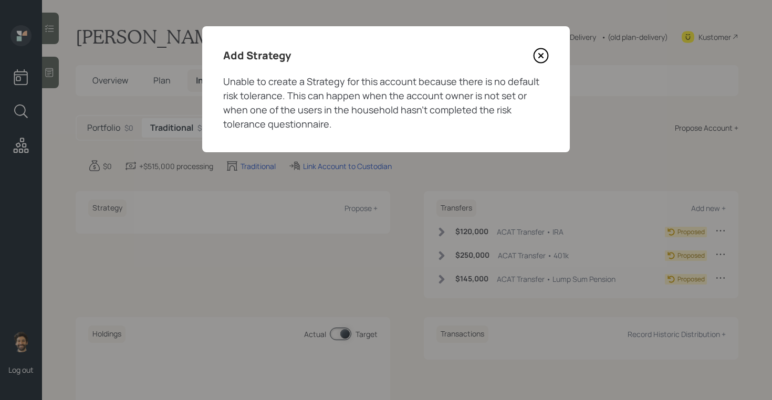
click at [547, 53] on icon at bounding box center [541, 56] width 16 height 16
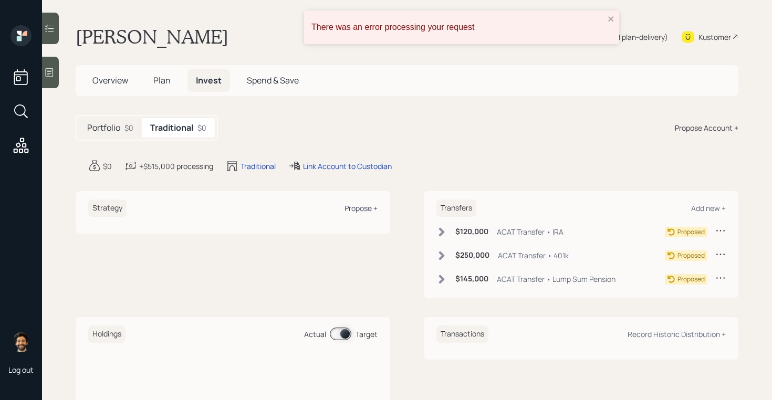
click at [357, 211] on div "Propose +" at bounding box center [361, 208] width 33 height 10
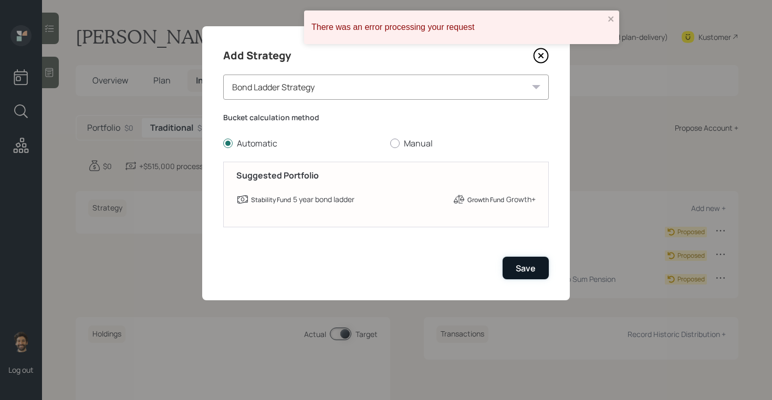
click at [523, 265] on div "Save" at bounding box center [526, 269] width 20 height 12
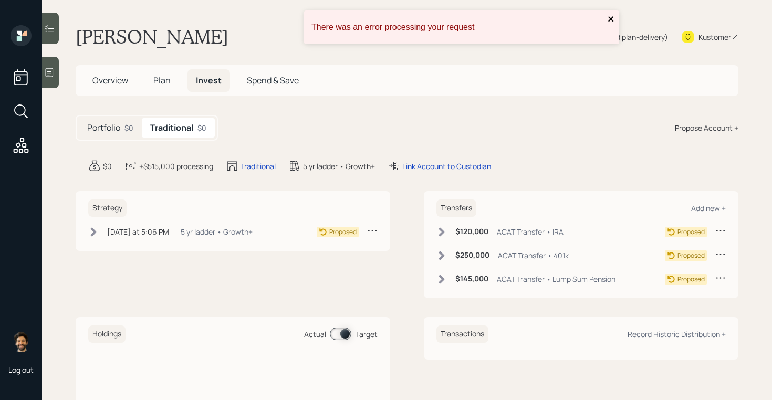
click at [609, 22] on icon "close" at bounding box center [611, 19] width 7 height 8
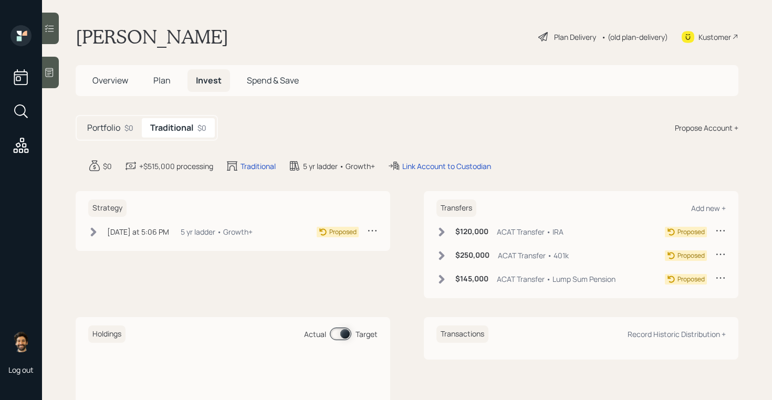
click at [630, 38] on div "• (old plan-delivery)" at bounding box center [635, 37] width 67 height 11
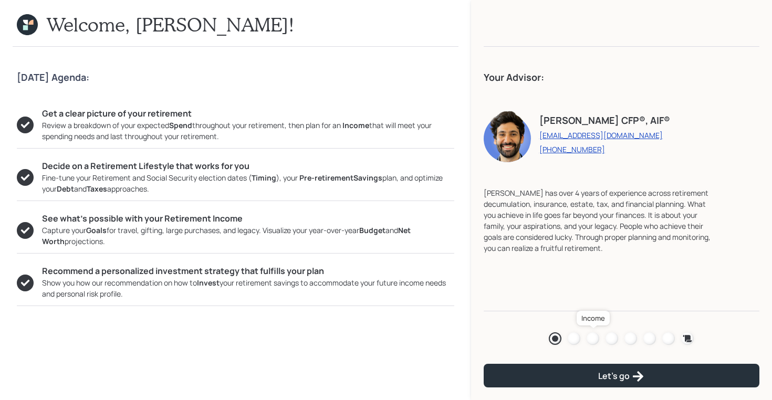
click at [591, 342] on div at bounding box center [593, 339] width 13 height 13
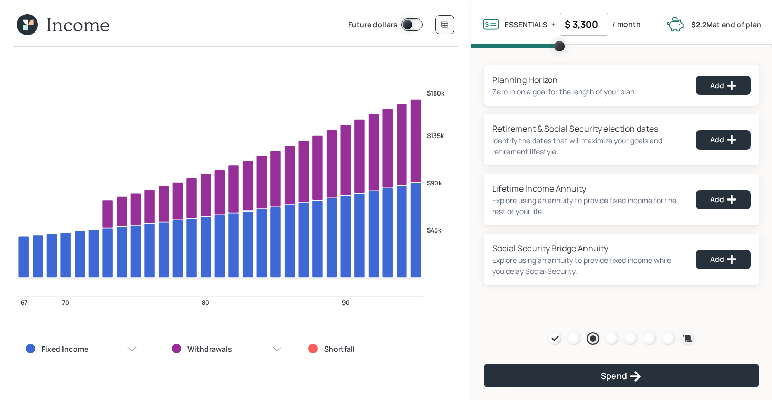
click at [592, 27] on input "$ 3,300" at bounding box center [584, 24] width 48 height 23
click at [474, 66] on div "Planning Horizon Zero in on a goal for the length of your plan. Add Retirement …" at bounding box center [621, 179] width 301 height 263
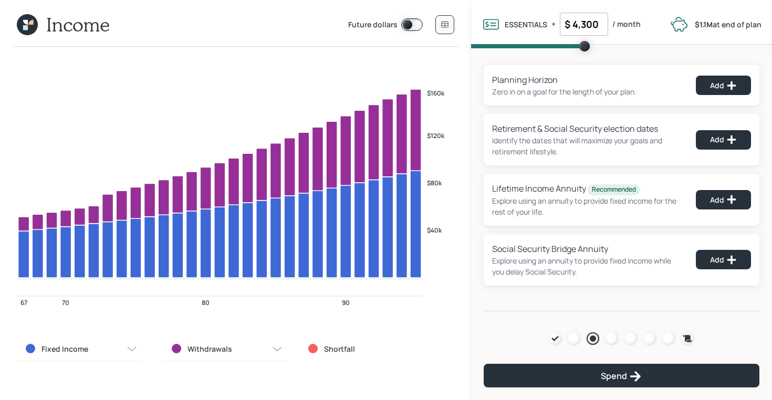
click at [581, 24] on input "$ 4,300" at bounding box center [584, 24] width 48 height 23
click at [489, 60] on div "Planning Horizon Zero in on a goal for the length of your plan. Add Retirement …" at bounding box center [621, 179] width 301 height 263
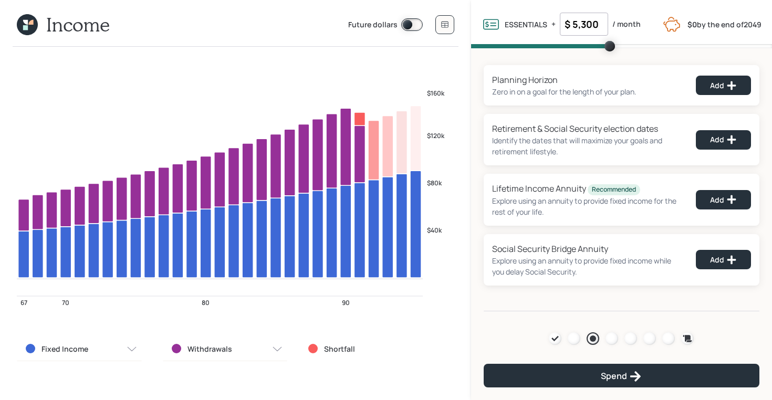
click at [583, 26] on input "$ 5,300" at bounding box center [584, 24] width 48 height 23
type input "$ 4,300"
click at [490, 89] on div "Planning Horizon Zero in on a goal for the length of your plan. Add" at bounding box center [622, 85] width 276 height 40
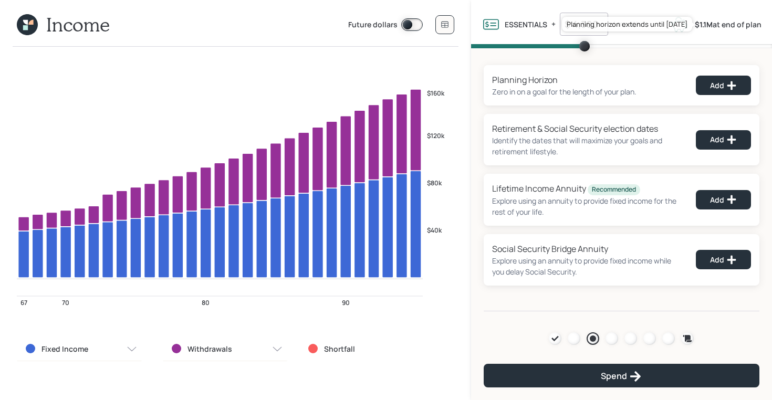
drag, startPoint x: 690, startPoint y: 23, endPoint x: 761, endPoint y: 26, distance: 71.0
click at [761, 26] on div "$1.1M at end of plan Planning horizon extends until 2054" at bounding box center [716, 24] width 92 height 19
click at [700, 23] on b "$1.1M" at bounding box center [704, 24] width 18 height 10
drag, startPoint x: 692, startPoint y: 24, endPoint x: 761, endPoint y: 27, distance: 68.9
click at [761, 27] on link "$1.1M at end of plan" at bounding box center [727, 24] width 69 height 12
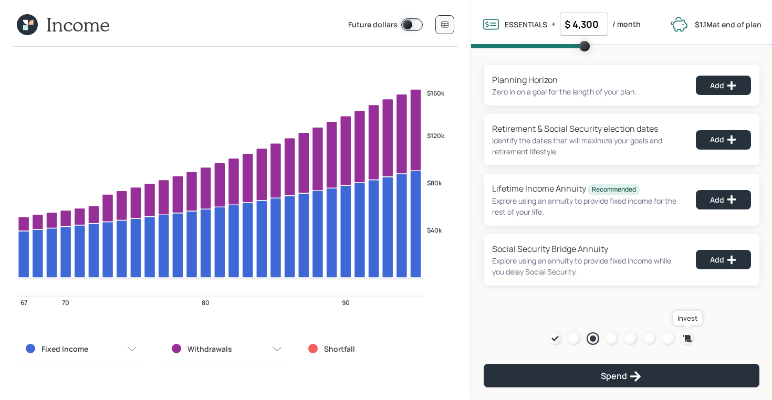
click at [688, 339] on icon at bounding box center [687, 338] width 9 height 7
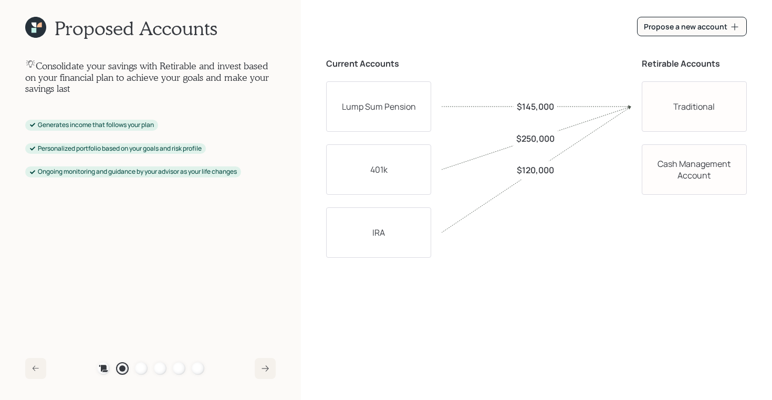
click at [36, 35] on icon at bounding box center [35, 27] width 21 height 21
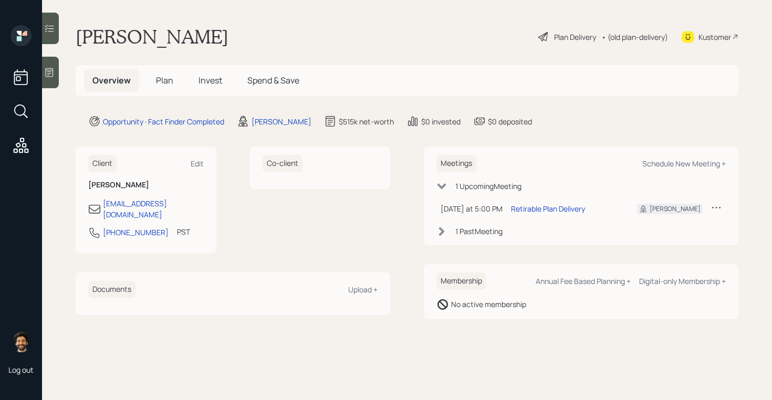
click at [563, 37] on div "Plan Delivery" at bounding box center [575, 37] width 42 height 11
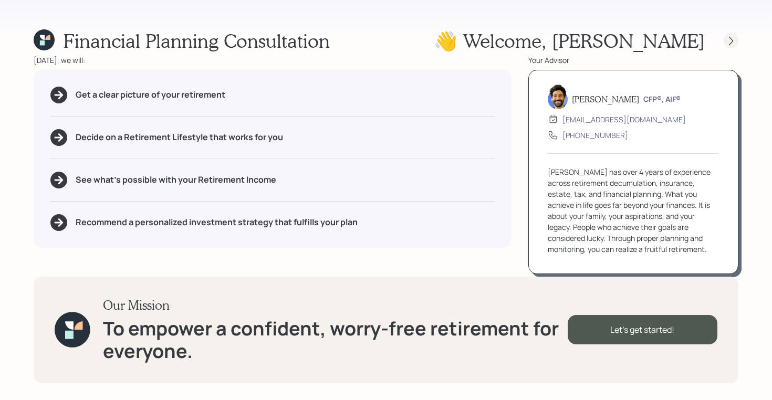
click at [727, 43] on icon at bounding box center [731, 41] width 11 height 11
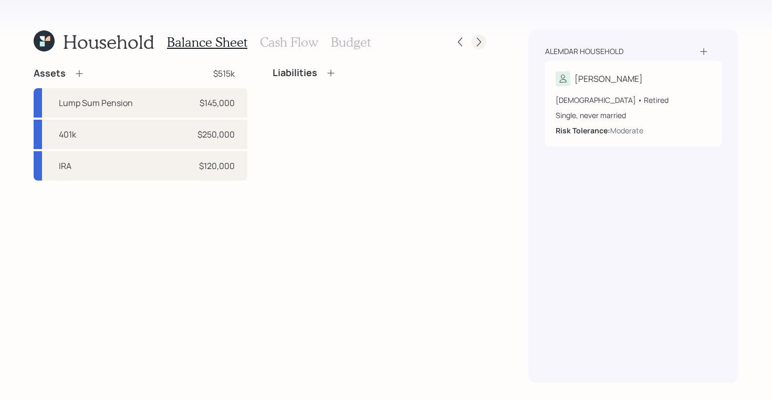
click at [484, 38] on div at bounding box center [479, 42] width 15 height 15
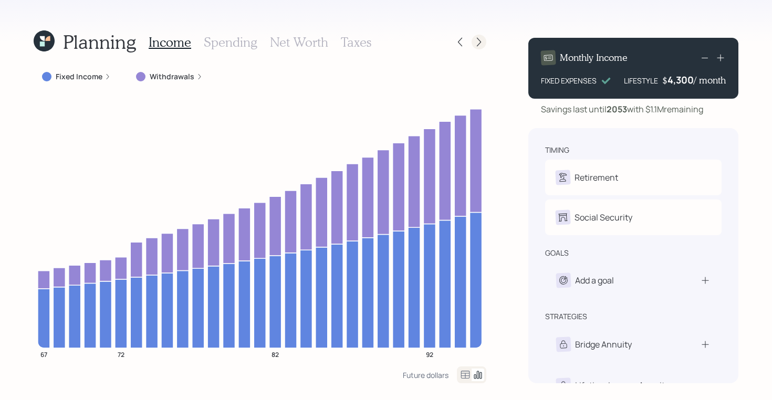
click at [484, 39] on icon at bounding box center [479, 42] width 11 height 11
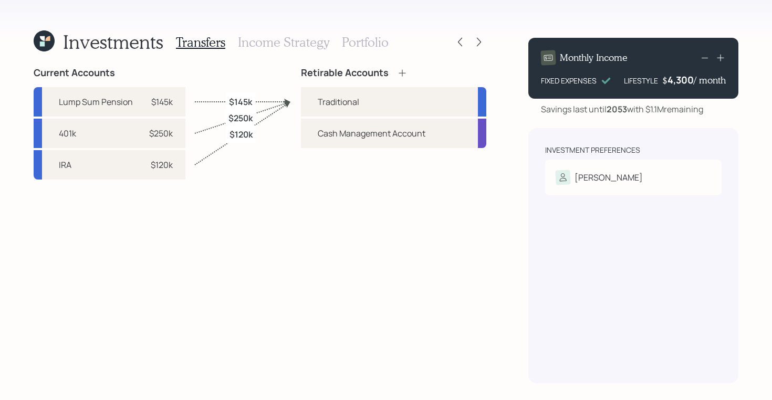
click at [273, 44] on h3 "Income Strategy" at bounding box center [283, 42] width 91 height 15
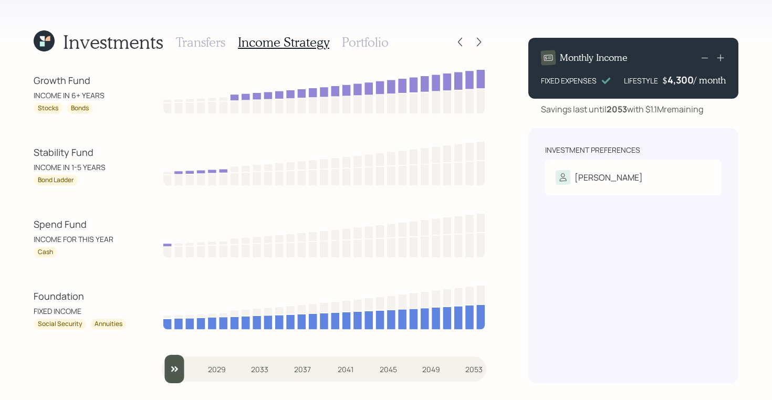
click at [107, 43] on h1 "Investments" at bounding box center [113, 41] width 100 height 23
drag, startPoint x: 331, startPoint y: 46, endPoint x: 229, endPoint y: 45, distance: 101.9
click at [229, 45] on div "Transfers Income Strategy Portfolio" at bounding box center [282, 41] width 213 height 25
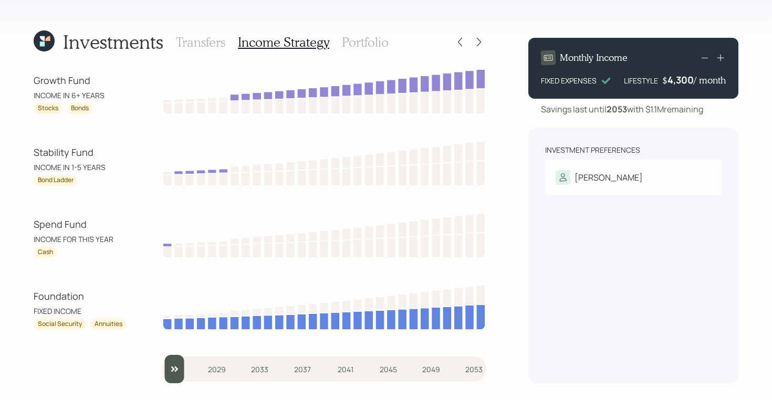
click at [146, 48] on h1 "Investments" at bounding box center [113, 41] width 100 height 23
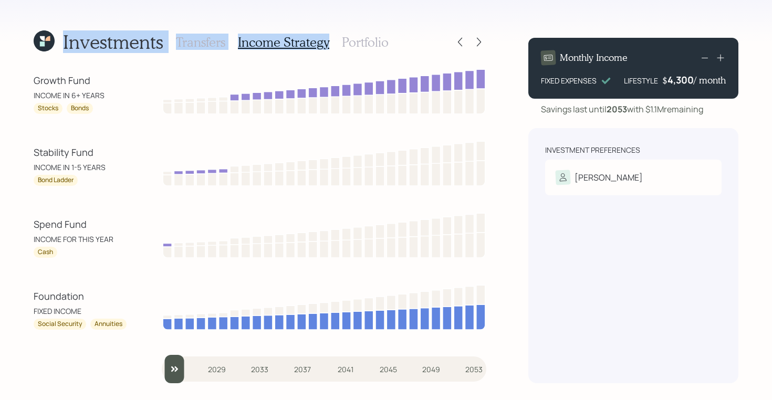
drag, startPoint x: 331, startPoint y: 43, endPoint x: 53, endPoint y: 46, distance: 278.5
click at [53, 46] on div "Investments Transfers Income Strategy Portfolio" at bounding box center [211, 41] width 355 height 25
click at [81, 59] on div "Investments Transfers Income Strategy Portfolio Growth Fund INCOME IN 6+ YEARS …" at bounding box center [260, 206] width 453 height 354
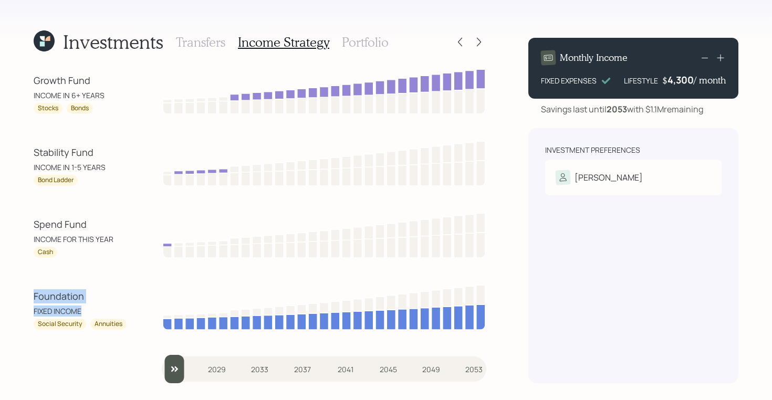
drag, startPoint x: 84, startPoint y: 310, endPoint x: 19, endPoint y: 301, distance: 64.7
click at [19, 301] on div "Investments Transfers Income Strategy Portfolio Growth Fund INCOME IN 6+ YEARS …" at bounding box center [386, 200] width 772 height 400
click at [50, 312] on div "FIXED INCOME" at bounding box center [81, 311] width 95 height 11
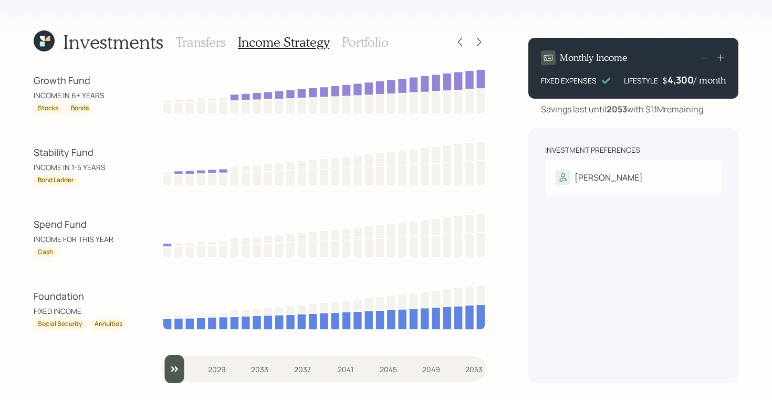
click at [57, 323] on div "Social Security" at bounding box center [60, 324] width 44 height 9
click at [71, 253] on div "Cash" at bounding box center [81, 252] width 95 height 11
drag, startPoint x: 64, startPoint y: 247, endPoint x: 28, endPoint y: 228, distance: 40.4
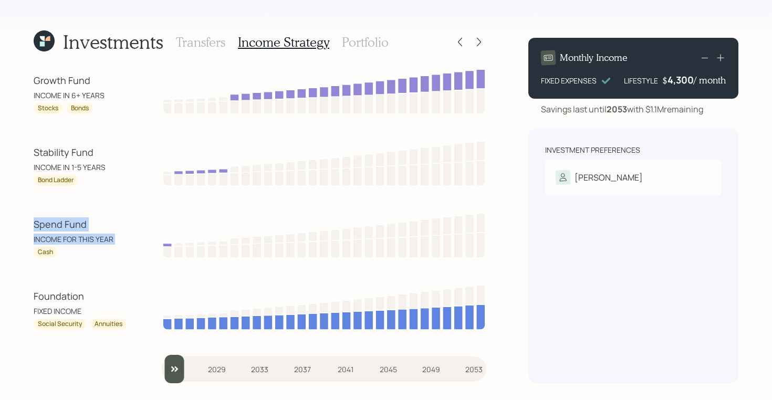
click at [28, 228] on div "Investments Transfers Income Strategy Portfolio Growth Fund INCOME IN 6+ YEARS …" at bounding box center [386, 200] width 772 height 400
click at [45, 250] on div "Cash" at bounding box center [45, 252] width 15 height 9
click at [66, 227] on div "Spend Fund" at bounding box center [81, 224] width 95 height 14
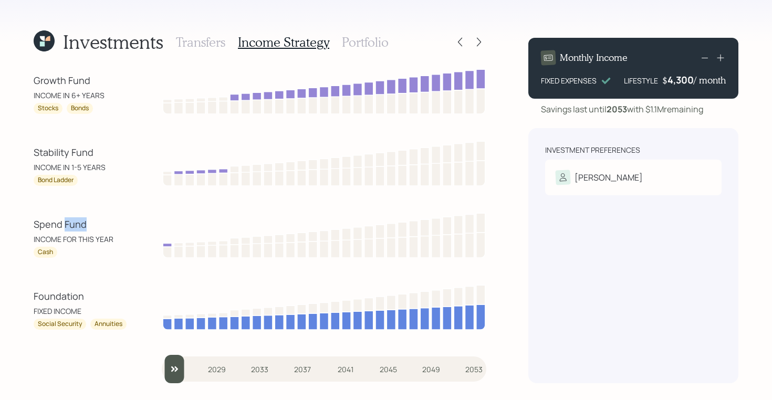
click at [66, 227] on div "Spend Fund" at bounding box center [81, 224] width 95 height 14
drag, startPoint x: 120, startPoint y: 241, endPoint x: 15, endPoint y: 230, distance: 105.2
click at [15, 230] on div "Investments Transfers Income Strategy Portfolio Growth Fund INCOME IN 6+ YEARS …" at bounding box center [386, 200] width 772 height 400
click at [89, 155] on div "Stability Fund" at bounding box center [81, 153] width 95 height 14
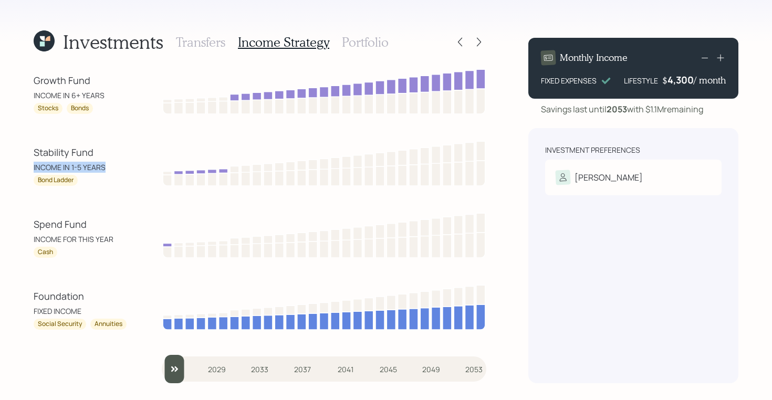
drag, startPoint x: 106, startPoint y: 167, endPoint x: 28, endPoint y: 166, distance: 77.2
click at [28, 166] on div "Investments Transfers Income Strategy Portfolio Growth Fund INCOME IN 6+ YEARS …" at bounding box center [386, 200] width 772 height 400
drag, startPoint x: 100, startPoint y: 96, endPoint x: 35, endPoint y: 84, distance: 66.3
click at [35, 84] on div "Growth Fund INCOME IN 6+ YEARS Stocks Bonds" at bounding box center [81, 94] width 95 height 40
click at [73, 97] on div "INCOME IN 6+ YEARS" at bounding box center [81, 95] width 95 height 11
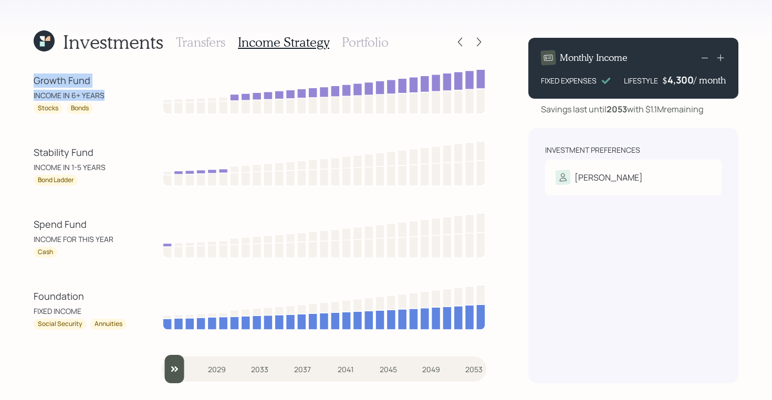
drag, startPoint x: 102, startPoint y: 97, endPoint x: 26, endPoint y: 84, distance: 76.7
click at [26, 84] on div "Investments Transfers Income Strategy Portfolio Growth Fund INCOME IN 6+ YEARS …" at bounding box center [386, 200] width 772 height 400
click at [50, 84] on div "Growth Fund" at bounding box center [81, 81] width 95 height 14
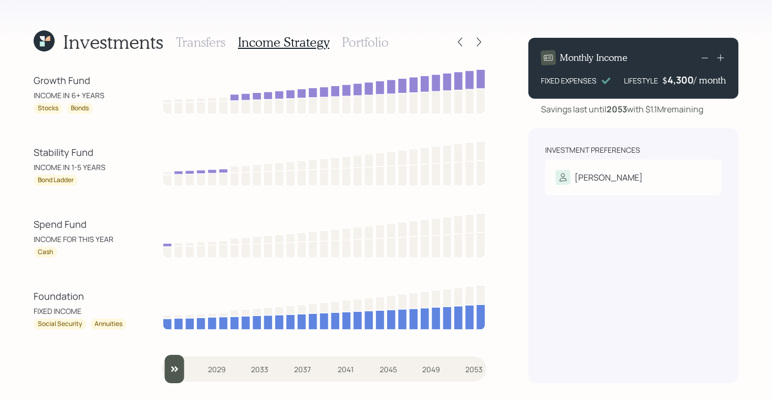
click at [365, 38] on h3 "Portfolio" at bounding box center [365, 42] width 47 height 15
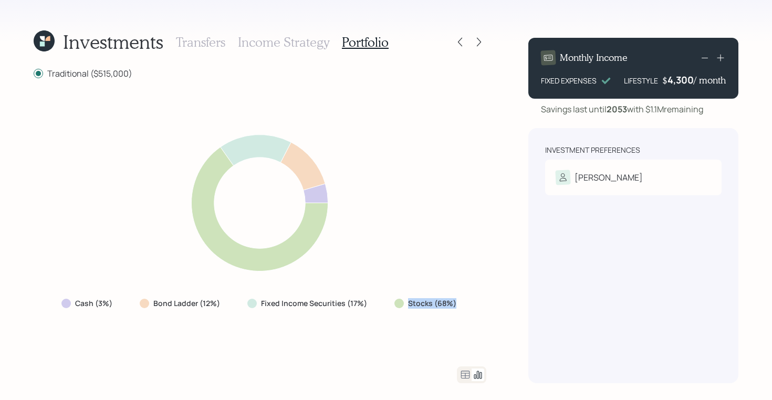
drag, startPoint x: 453, startPoint y: 305, endPoint x: 403, endPoint y: 303, distance: 50.5
click at [403, 303] on div "Stocks (68%)" at bounding box center [427, 303] width 64 height 11
drag, startPoint x: 369, startPoint y: 308, endPoint x: 260, endPoint y: 302, distance: 110.0
click at [260, 302] on div "Fixed Income Securities (17%)" at bounding box center [308, 303] width 139 height 19
drag, startPoint x: 220, startPoint y: 304, endPoint x: 145, endPoint y: 305, distance: 74.6
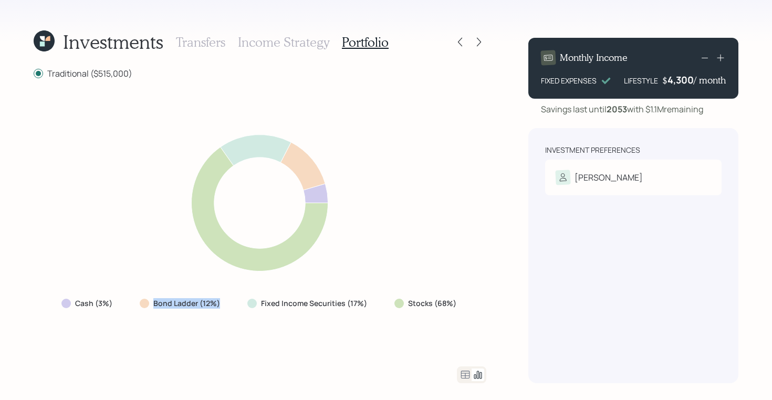
click at [145, 305] on div "Bond Ladder (12%)" at bounding box center [181, 303] width 82 height 11
drag, startPoint x: 115, startPoint y: 302, endPoint x: 72, endPoint y: 302, distance: 42.6
click at [72, 302] on div "Cash (3%)" at bounding box center [87, 303] width 53 height 11
click at [466, 374] on icon at bounding box center [465, 375] width 13 height 13
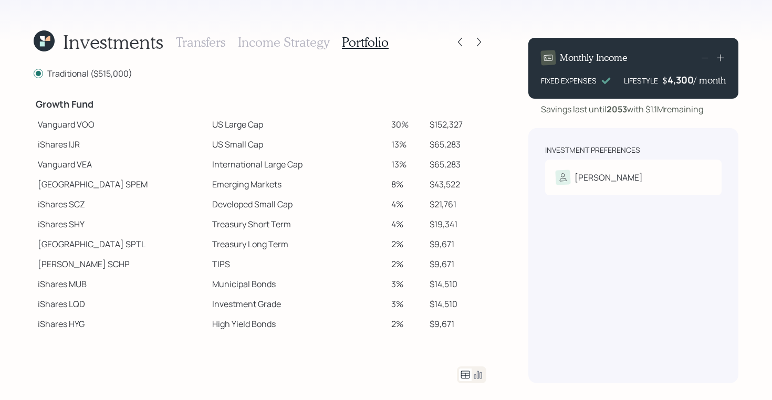
scroll to position [183, 0]
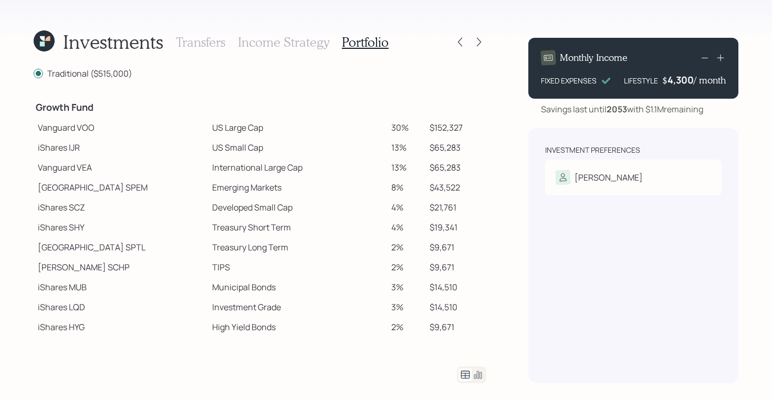
drag, startPoint x: 39, startPoint y: 110, endPoint x: 92, endPoint y: 109, distance: 53.1
click at [92, 109] on h4 "Growth Fund" at bounding box center [121, 108] width 170 height 12
click at [72, 109] on h4 "Growth Fund" at bounding box center [121, 108] width 170 height 12
click at [54, 108] on h4 "Growth Fund" at bounding box center [121, 108] width 170 height 12
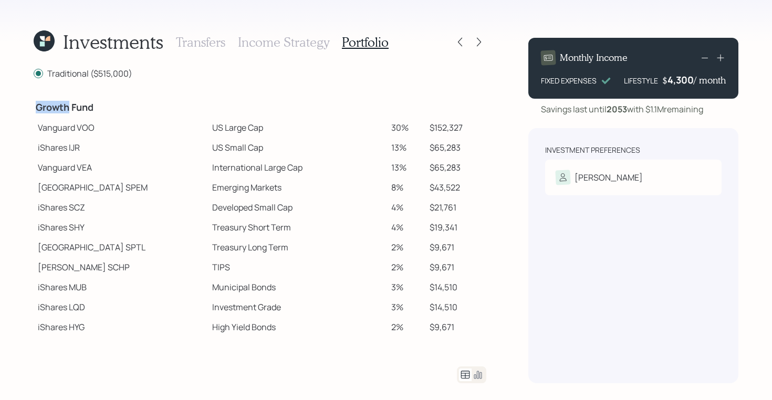
click at [54, 108] on h4 "Growth Fund" at bounding box center [121, 108] width 170 height 12
click at [50, 130] on td "Vanguard VOO" at bounding box center [121, 128] width 174 height 20
click at [43, 146] on td "iShares IJR" at bounding box center [121, 148] width 174 height 20
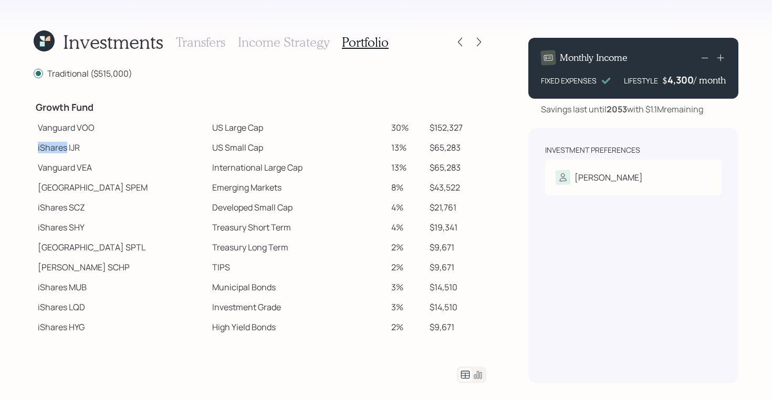
click at [43, 146] on td "iShares IJR" at bounding box center [121, 148] width 174 height 20
drag, startPoint x: 39, startPoint y: 185, endPoint x: 83, endPoint y: 193, distance: 44.3
click at [83, 193] on td "State Street SPEM" at bounding box center [121, 188] width 174 height 20
drag, startPoint x: 38, startPoint y: 268, endPoint x: 69, endPoint y: 269, distance: 30.5
click at [69, 269] on td "Schwab SCHP" at bounding box center [121, 267] width 174 height 20
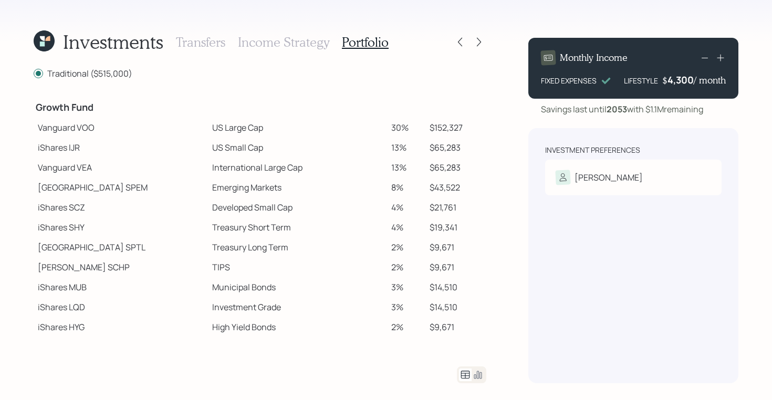
click at [37, 129] on td "Vanguard VOO" at bounding box center [121, 128] width 174 height 20
drag, startPoint x: 37, startPoint y: 129, endPoint x: 105, endPoint y: 127, distance: 67.3
click at [105, 127] on td "Vanguard VOO" at bounding box center [121, 128] width 174 height 20
click at [58, 134] on td "Vanguard VOO" at bounding box center [121, 128] width 174 height 20
click at [41, 129] on td "Vanguard VOO" at bounding box center [121, 128] width 174 height 20
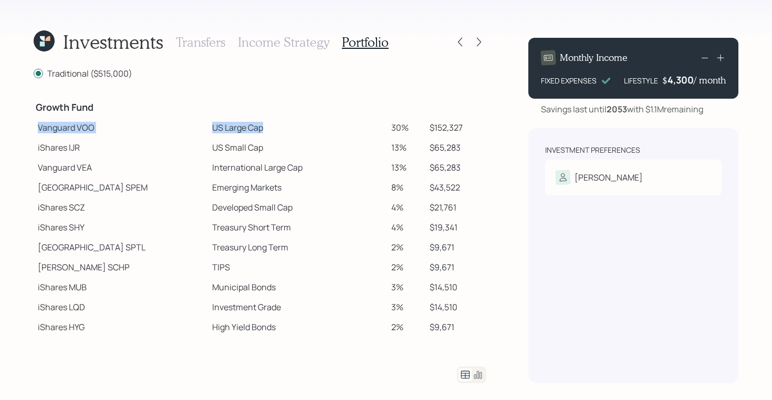
drag, startPoint x: 37, startPoint y: 128, endPoint x: 229, endPoint y: 131, distance: 191.2
click at [229, 131] on tr "Vanguard VOO US Large Cap 30% $152,327" at bounding box center [260, 128] width 453 height 20
drag, startPoint x: 170, startPoint y: 148, endPoint x: 243, endPoint y: 149, distance: 73.6
click at [243, 149] on td "US Small Cap" at bounding box center [298, 148] width 180 height 20
drag, startPoint x: 174, startPoint y: 169, endPoint x: 278, endPoint y: 170, distance: 103.5
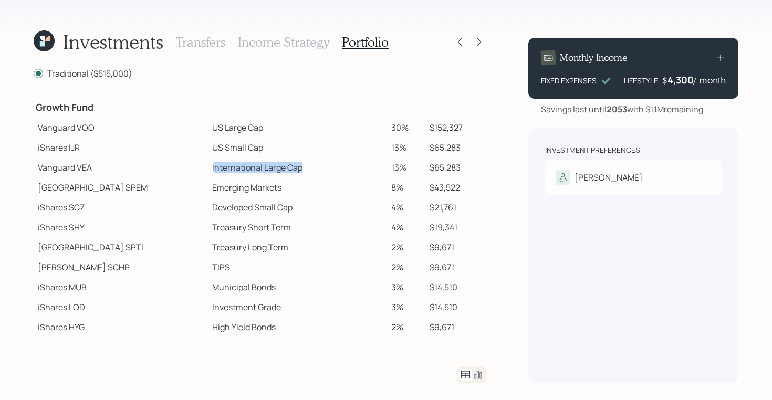
click at [278, 170] on td "International Large Cap" at bounding box center [298, 168] width 180 height 20
drag, startPoint x: 171, startPoint y: 189, endPoint x: 274, endPoint y: 189, distance: 102.4
click at [274, 189] on td "Emerging Markets" at bounding box center [298, 188] width 180 height 20
drag, startPoint x: 170, startPoint y: 209, endPoint x: 295, endPoint y: 210, distance: 124.5
click at [295, 210] on td "Developed Small Cap" at bounding box center [298, 208] width 180 height 20
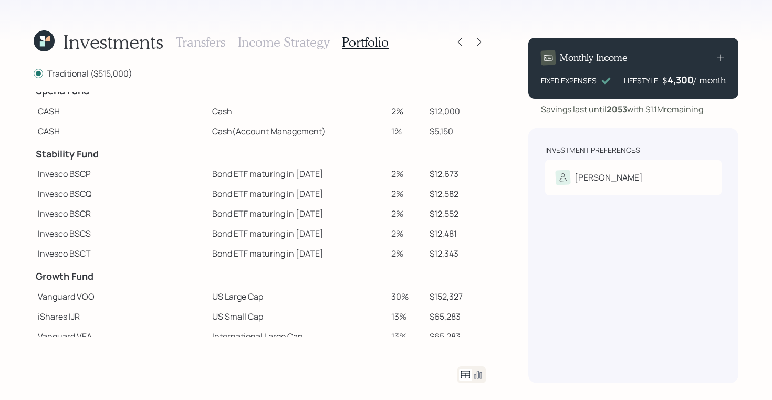
scroll to position [0, 0]
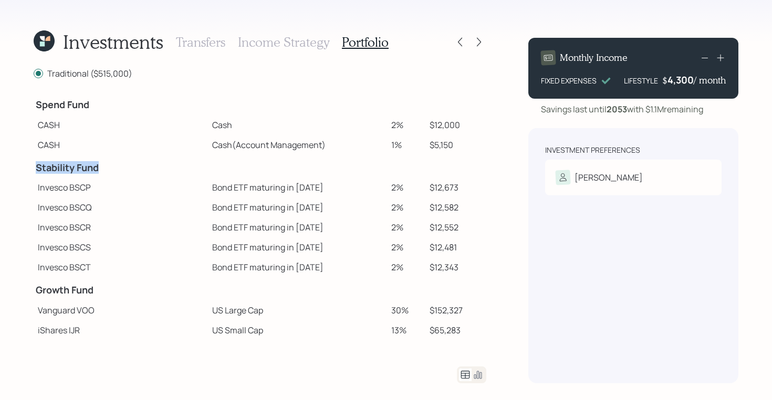
drag, startPoint x: 34, startPoint y: 166, endPoint x: 109, endPoint y: 169, distance: 75.2
click at [109, 169] on td "Stability Fund" at bounding box center [121, 166] width 174 height 23
drag, startPoint x: 172, startPoint y: 190, endPoint x: 192, endPoint y: 193, distance: 20.2
click at [208, 193] on td "Bond ETF maturing in 2025" at bounding box center [298, 188] width 180 height 20
click at [208, 192] on td "Bond ETF maturing in 2025" at bounding box center [298, 188] width 180 height 20
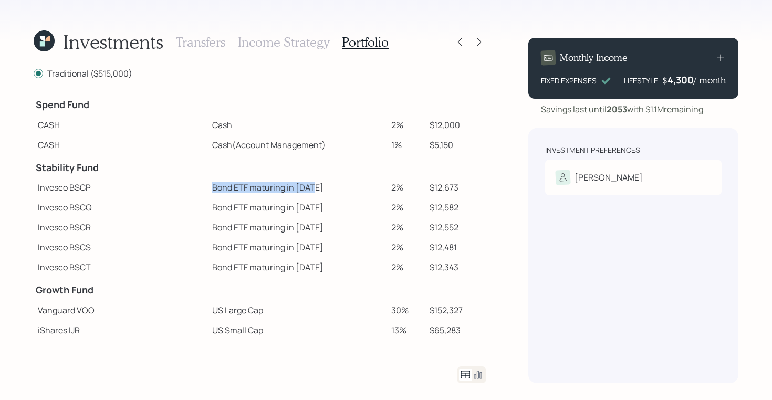
drag, startPoint x: 170, startPoint y: 188, endPoint x: 273, endPoint y: 188, distance: 103.0
click at [273, 188] on td "Bond ETF maturing in 2025" at bounding box center [298, 188] width 180 height 20
click at [266, 206] on td "Bond ETF maturing in 2026" at bounding box center [298, 208] width 180 height 20
click at [268, 228] on td "Bond ETF maturing in 2027" at bounding box center [298, 227] width 180 height 20
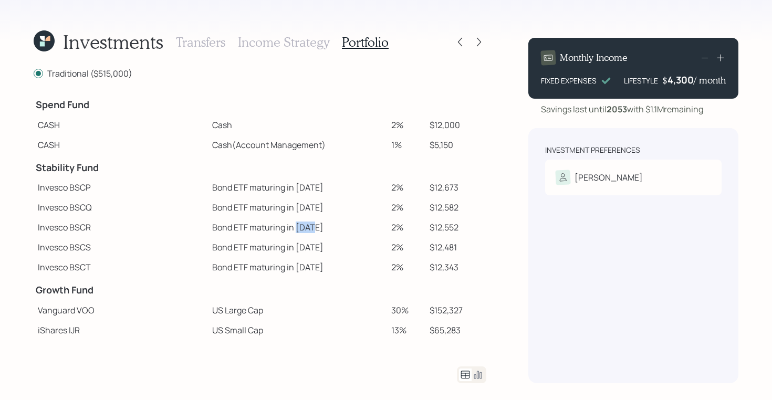
click at [268, 228] on td "Bond ETF maturing in 2027" at bounding box center [298, 227] width 180 height 20
click at [267, 246] on td "Bond ETF maturing in 2028" at bounding box center [298, 247] width 180 height 20
drag, startPoint x: 277, startPoint y: 268, endPoint x: 242, endPoint y: 267, distance: 35.7
click at [241, 267] on td "Bond ETF maturing in 2029" at bounding box center [298, 267] width 180 height 20
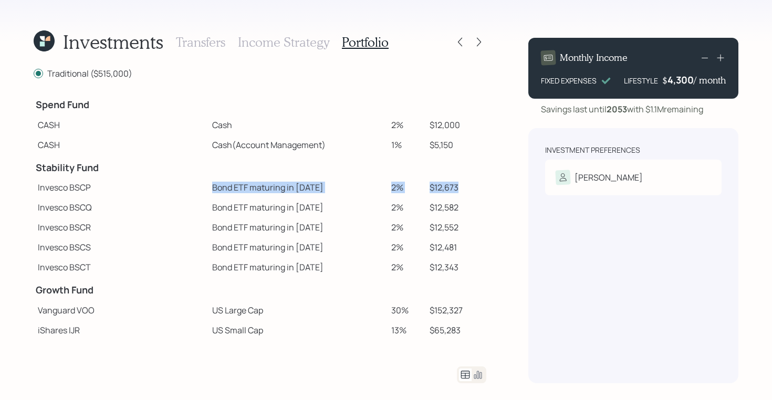
drag, startPoint x: 172, startPoint y: 185, endPoint x: 452, endPoint y: 188, distance: 279.5
click at [452, 188] on tr "Invesco BSCP Bond ETF maturing in 2025 2% $12,673" at bounding box center [260, 188] width 453 height 20
click at [452, 188] on td "$12,673" at bounding box center [456, 188] width 61 height 20
drag, startPoint x: 452, startPoint y: 188, endPoint x: 420, endPoint y: 191, distance: 31.7
click at [426, 191] on td "$12,673" at bounding box center [456, 188] width 61 height 20
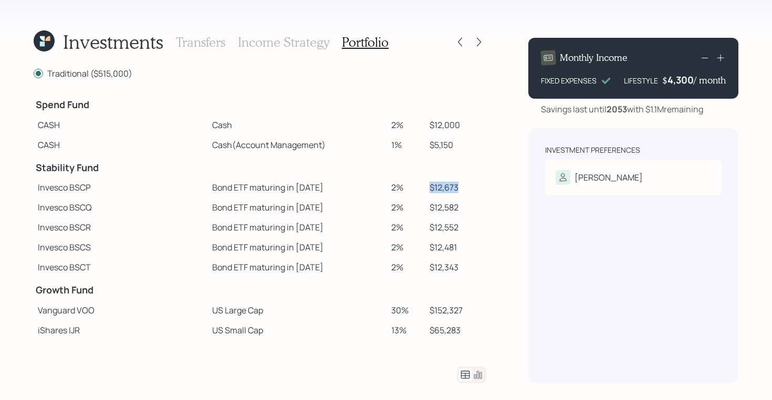
click at [426, 191] on td "$12,673" at bounding box center [456, 188] width 61 height 20
drag, startPoint x: 452, startPoint y: 187, endPoint x: 419, endPoint y: 188, distance: 33.1
click at [426, 188] on td "$12,673" at bounding box center [456, 188] width 61 height 20
drag, startPoint x: 171, startPoint y: 190, endPoint x: 460, endPoint y: 187, distance: 289.5
click at [460, 187] on tr "Invesco BSCP Bond ETF maturing in 2025 2% $12,673" at bounding box center [260, 188] width 453 height 20
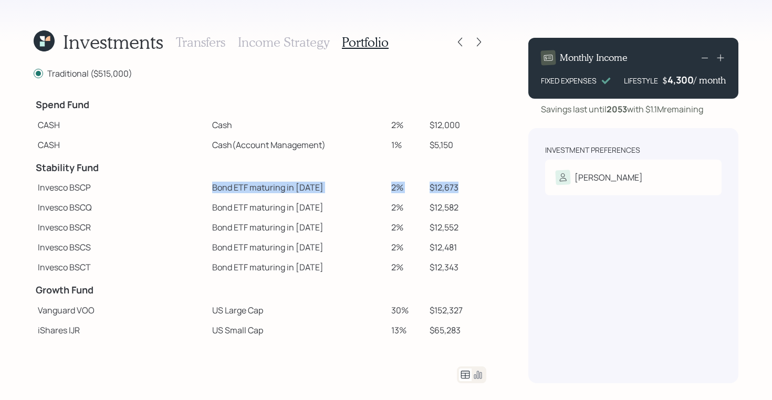
click at [208, 186] on td "Bond ETF maturing in 2025" at bounding box center [298, 188] width 180 height 20
click at [270, 44] on h3 "Income Strategy" at bounding box center [283, 42] width 91 height 15
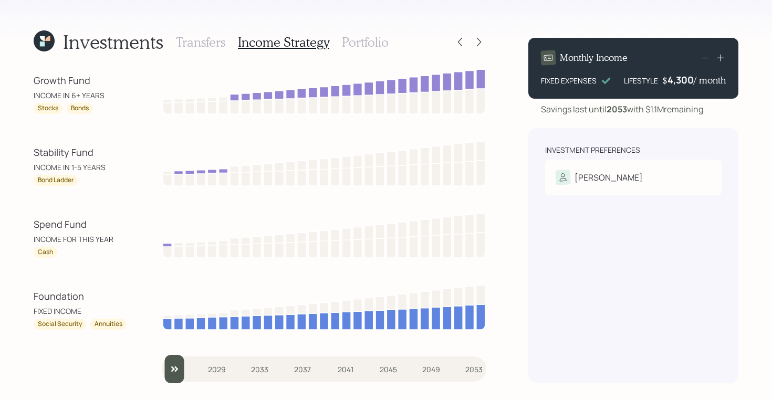
click at [372, 36] on h3 "Portfolio" at bounding box center [365, 42] width 47 height 15
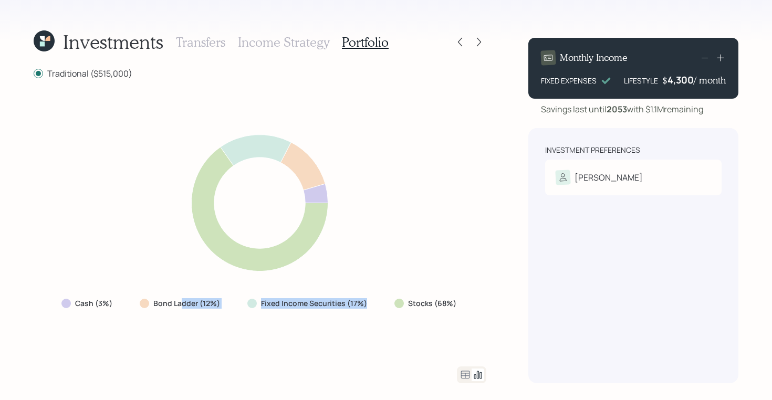
drag, startPoint x: 366, startPoint y: 306, endPoint x: 181, endPoint y: 305, distance: 185.5
click at [181, 305] on div "Cash (3%) Bond Ladder (12%) Fixed Income Securities (17%) Stocks (68%)" at bounding box center [260, 303] width 414 height 19
click at [39, 42] on icon at bounding box center [44, 40] width 21 height 21
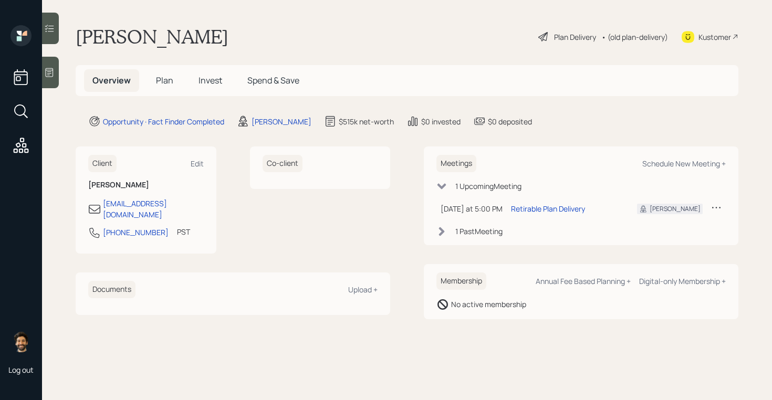
click at [635, 42] on div "• (old plan-delivery)" at bounding box center [635, 37] width 67 height 11
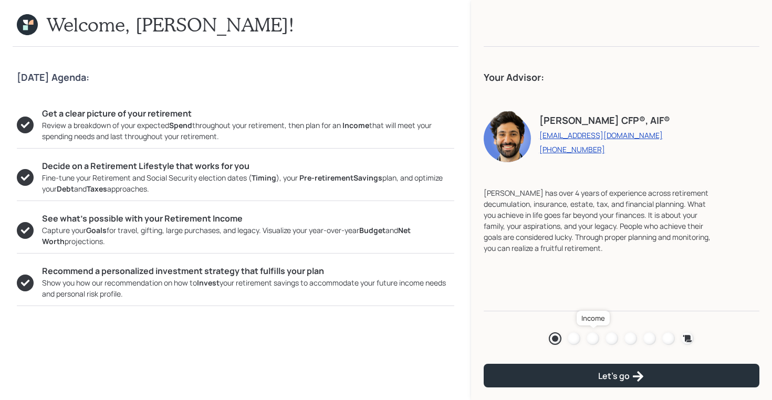
click at [595, 338] on div at bounding box center [593, 339] width 13 height 13
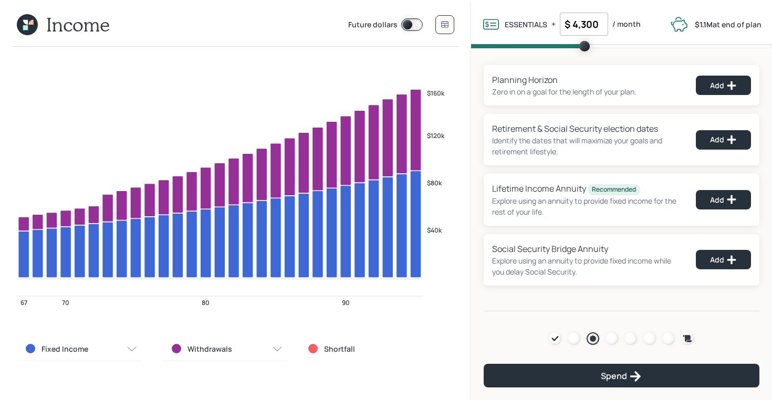
click at [581, 26] on input "$ 4,300" at bounding box center [584, 24] width 48 height 23
type input "$ 3,800"
click at [519, 53] on div "Planning Horizon Zero in on a goal for the length of your plan. Add Retirement …" at bounding box center [621, 179] width 301 height 263
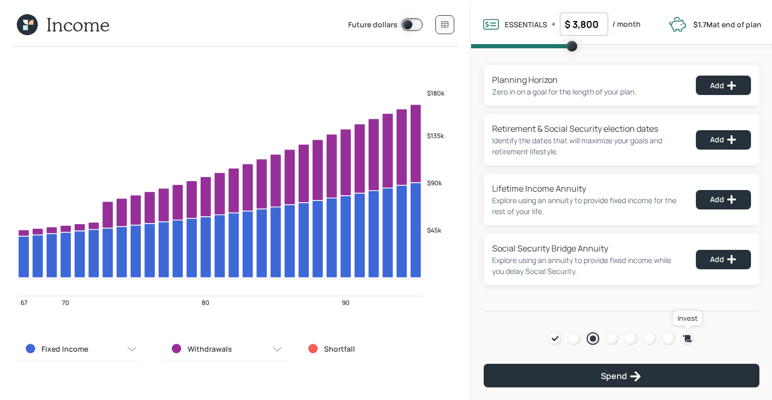
click at [692, 336] on icon at bounding box center [687, 339] width 11 height 11
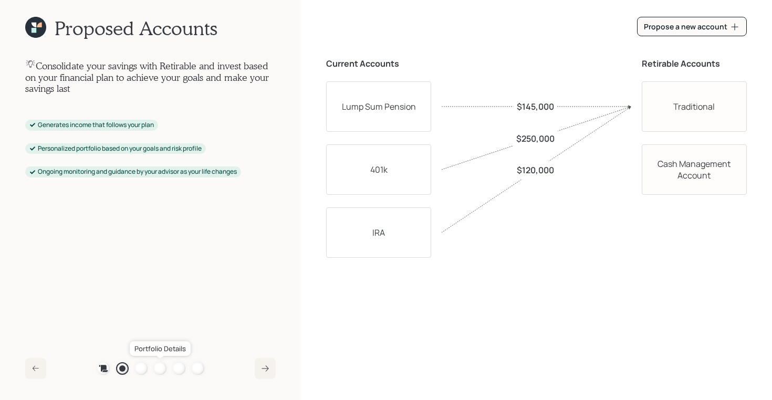
click at [162, 368] on div at bounding box center [160, 368] width 13 height 13
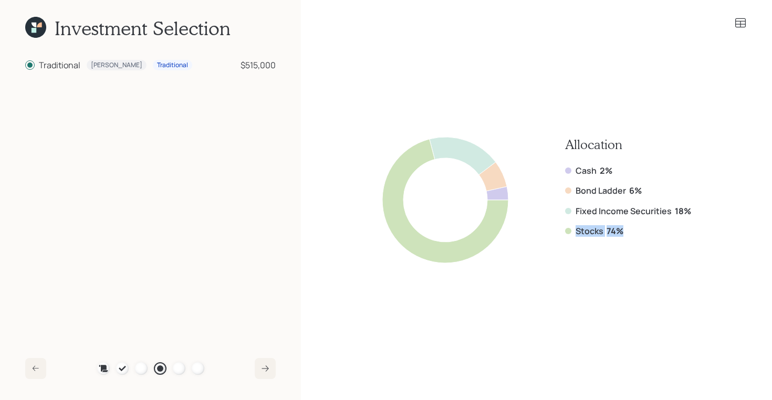
drag, startPoint x: 624, startPoint y: 226, endPoint x: 562, endPoint y: 231, distance: 62.1
click at [562, 231] on div "Allocation Cash 2% Bond Ladder 6% Fixed Income Securities 18% Stocks 74%" at bounding box center [536, 200] width 309 height 126
drag, startPoint x: 694, startPoint y: 211, endPoint x: 560, endPoint y: 194, distance: 135.1
click at [560, 194] on div "Allocation Cash 2% Bond Ladder 6% Fixed Income Securities 18% Stocks 74%" at bounding box center [536, 200] width 421 height 283
click at [743, 23] on icon at bounding box center [740, 23] width 13 height 13
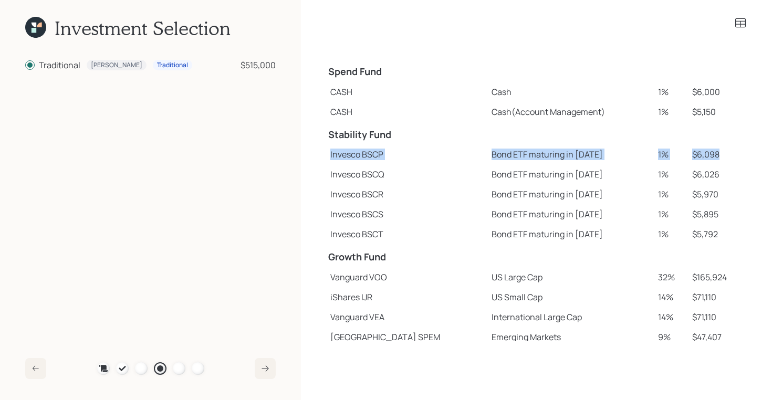
drag, startPoint x: 331, startPoint y: 152, endPoint x: 714, endPoint y: 160, distance: 383.1
click at [714, 160] on tr "Invesco BSCP Bond ETF maturing in 2025 1% $6,098" at bounding box center [536, 154] width 421 height 20
click at [688, 159] on td "$6,098" at bounding box center [717, 154] width 59 height 20
click at [688, 156] on td "$6,098" at bounding box center [717, 154] width 59 height 20
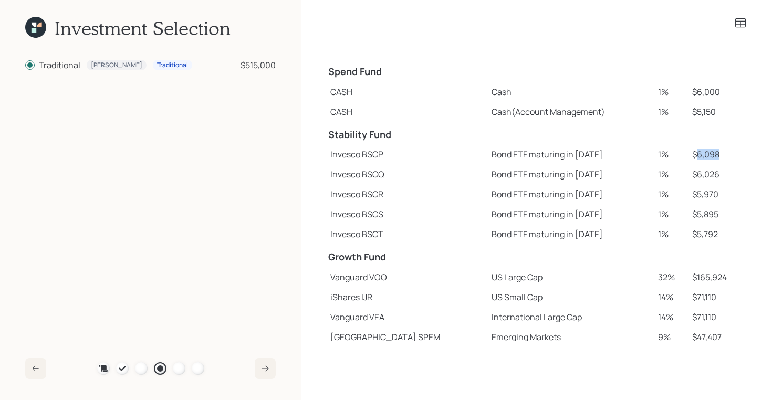
click at [688, 156] on td "$6,098" at bounding box center [717, 154] width 59 height 20
click at [33, 30] on icon at bounding box center [34, 30] width 5 height 5
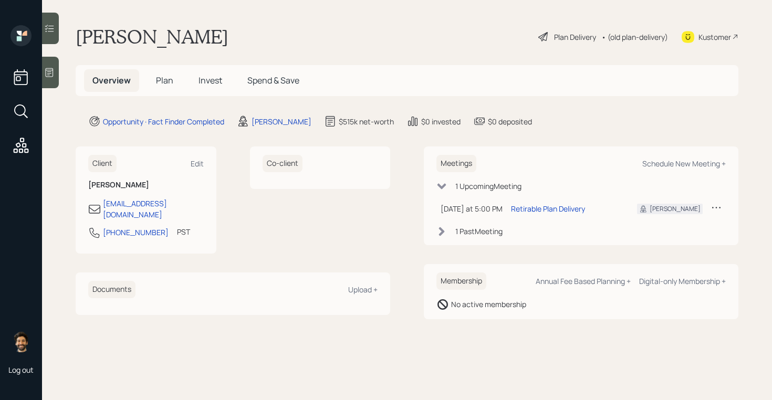
click at [618, 33] on div "• (old plan-delivery)" at bounding box center [635, 37] width 67 height 11
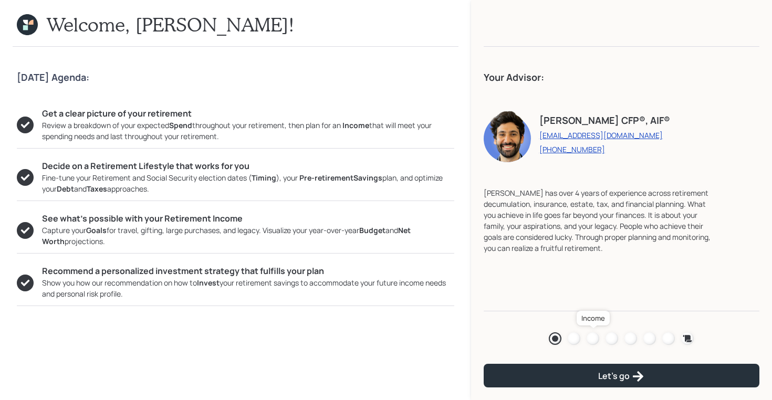
click at [595, 339] on div at bounding box center [593, 339] width 13 height 13
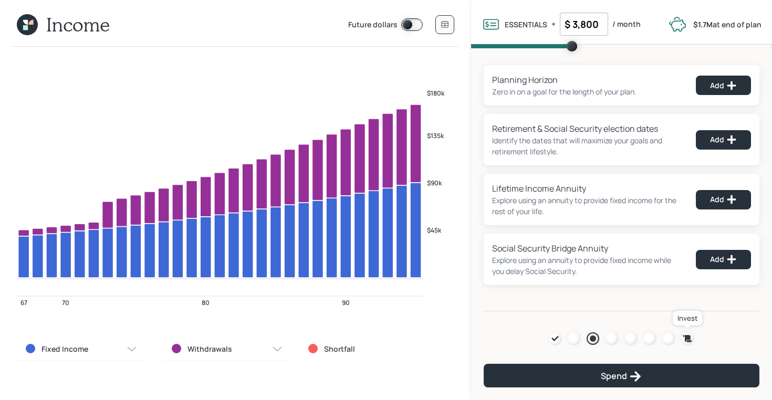
click at [687, 338] on icon at bounding box center [687, 338] width 9 height 7
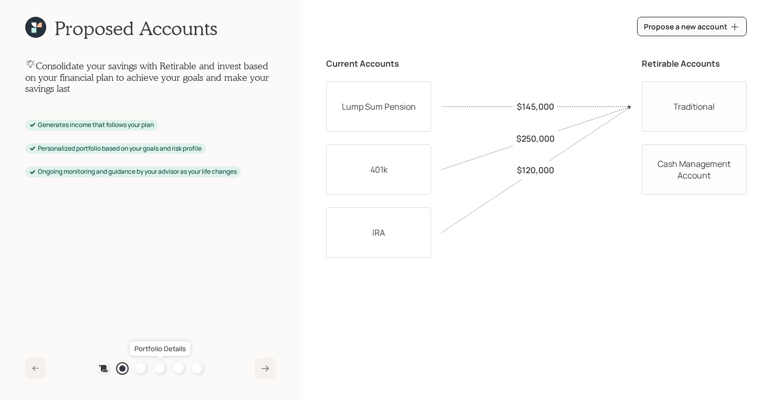
click at [163, 369] on div at bounding box center [160, 368] width 13 height 13
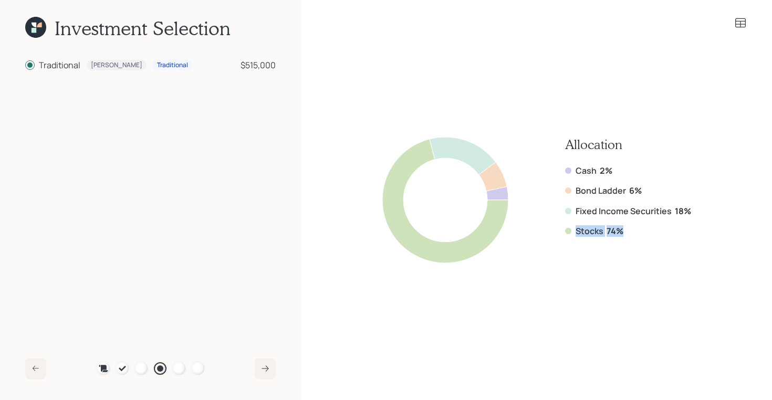
drag, startPoint x: 627, startPoint y: 232, endPoint x: 571, endPoint y: 224, distance: 56.8
click at [571, 224] on div "Cash 2% Bond Ladder 6% Fixed Income Securities 18% Stocks 74%" at bounding box center [628, 201] width 126 height 72
click at [42, 30] on icon at bounding box center [35, 27] width 21 height 21
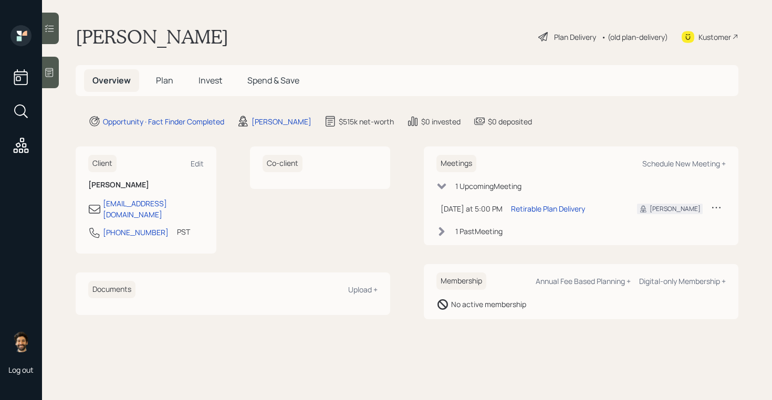
click at [649, 37] on div "• (old plan-delivery)" at bounding box center [635, 37] width 67 height 11
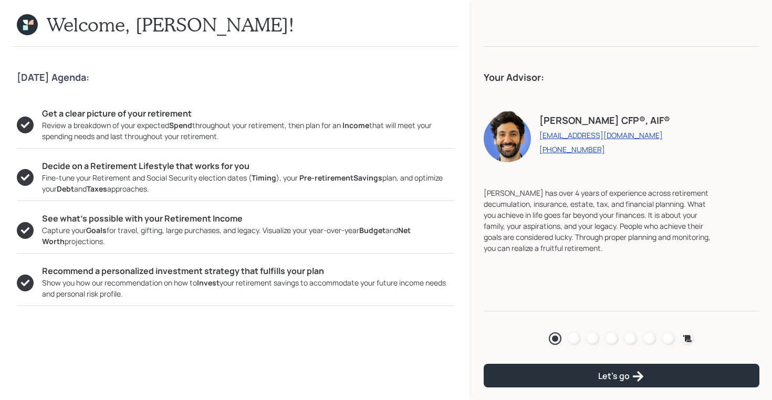
click at [594, 342] on div at bounding box center [593, 339] width 13 height 13
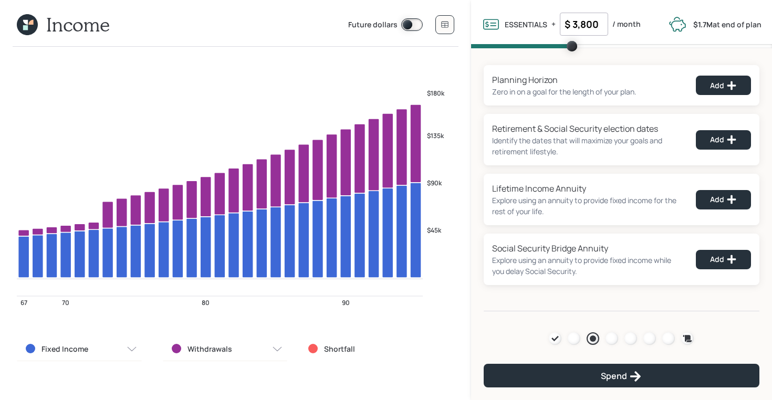
click at [592, 15] on input "$ 3,800" at bounding box center [584, 24] width 48 height 23
type input "$ 4,300"
click at [523, 56] on div "Planning Horizon Zero in on a goal for the length of your plan. Add Retirement …" at bounding box center [621, 179] width 301 height 263
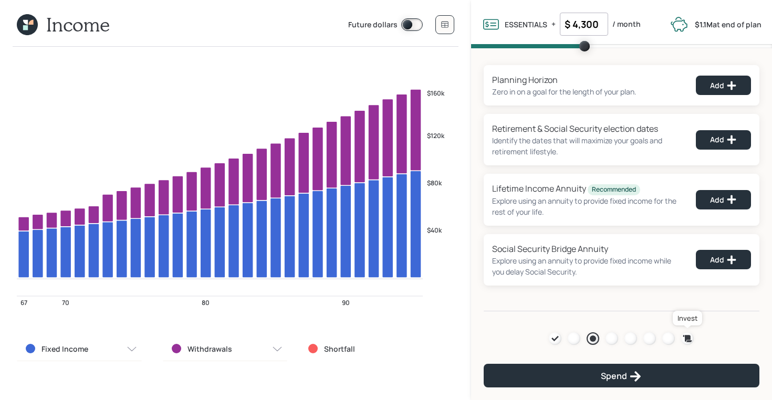
click at [689, 339] on icon at bounding box center [687, 338] width 9 height 7
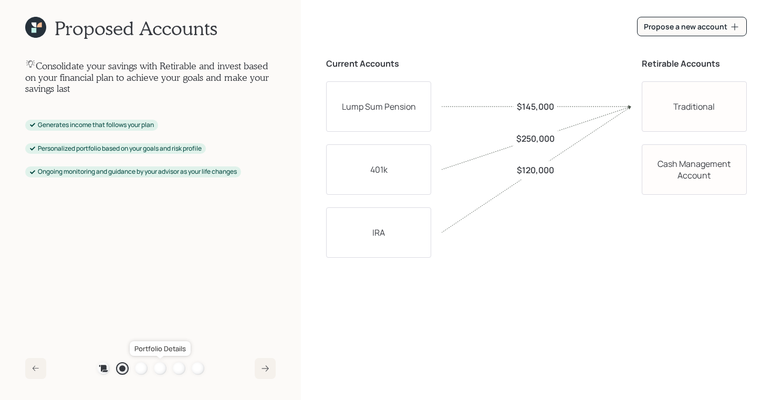
click at [159, 367] on div at bounding box center [160, 368] width 13 height 13
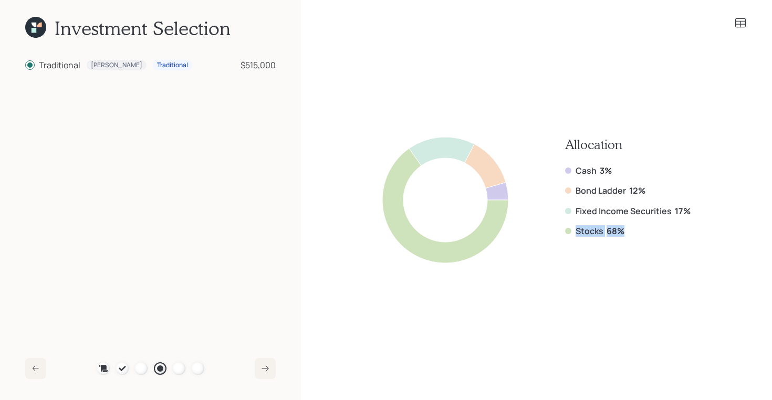
drag, startPoint x: 626, startPoint y: 233, endPoint x: 572, endPoint y: 234, distance: 54.6
click at [572, 234] on div "Stocks 68%" at bounding box center [628, 231] width 126 height 12
click at [40, 29] on icon at bounding box center [35, 27] width 21 height 21
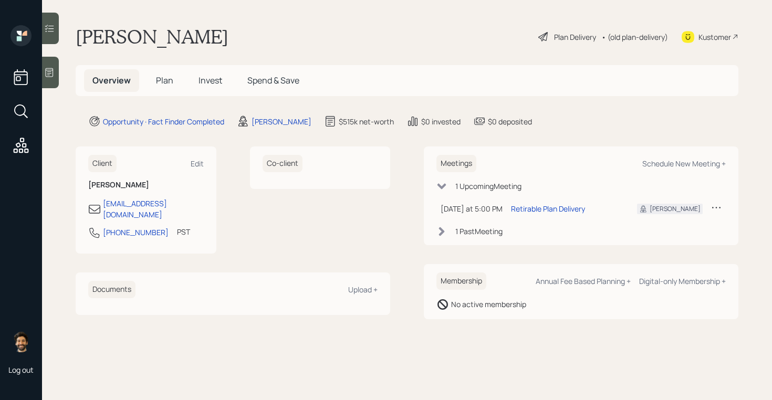
click at [650, 38] on div "• (old plan-delivery)" at bounding box center [635, 37] width 67 height 11
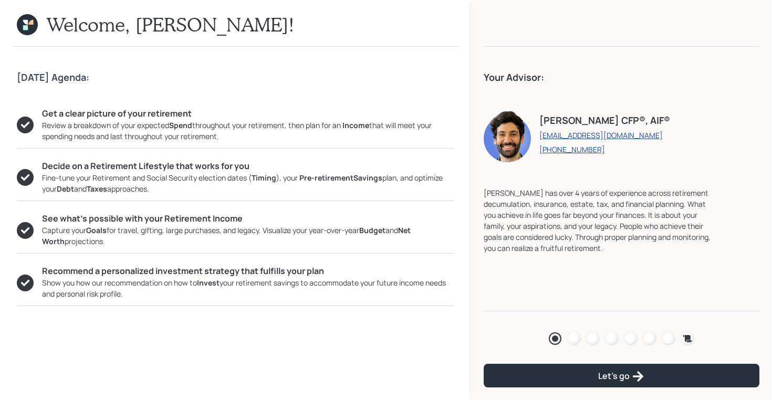
click at [600, 339] on div "Agenda Review Income Spend Net-worth Budget Taxes Invest" at bounding box center [621, 339] width 145 height 13
click at [594, 339] on div at bounding box center [593, 339] width 13 height 13
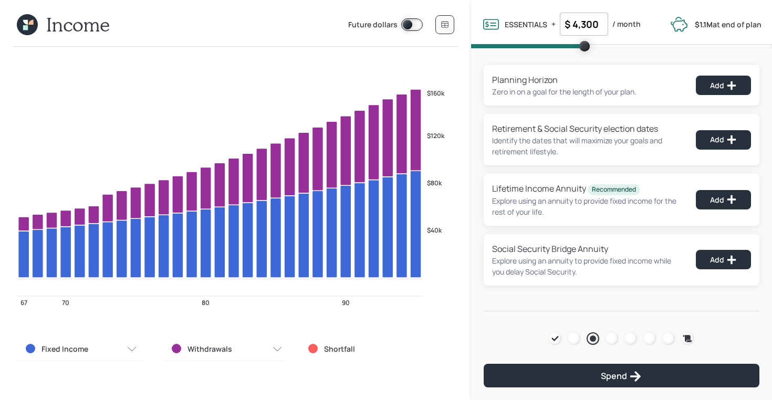
click at [583, 23] on input "$ 4,300" at bounding box center [584, 24] width 48 height 23
type input "$ 5,300"
click at [497, 67] on div "Planning Horizon Zero in on a goal for the length of your plan. Add" at bounding box center [622, 85] width 276 height 40
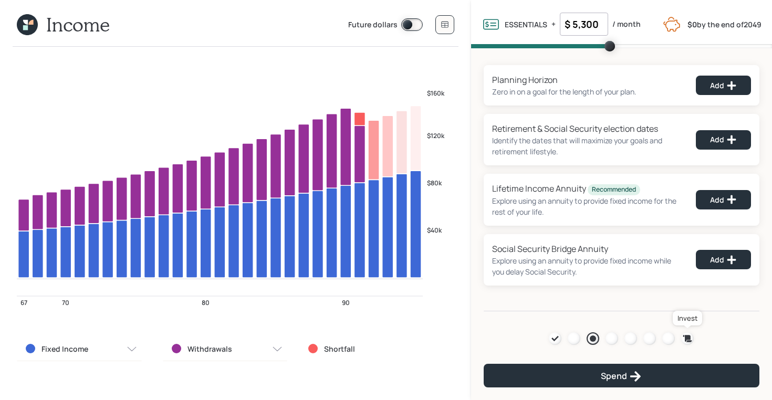
click at [689, 339] on icon at bounding box center [687, 339] width 11 height 11
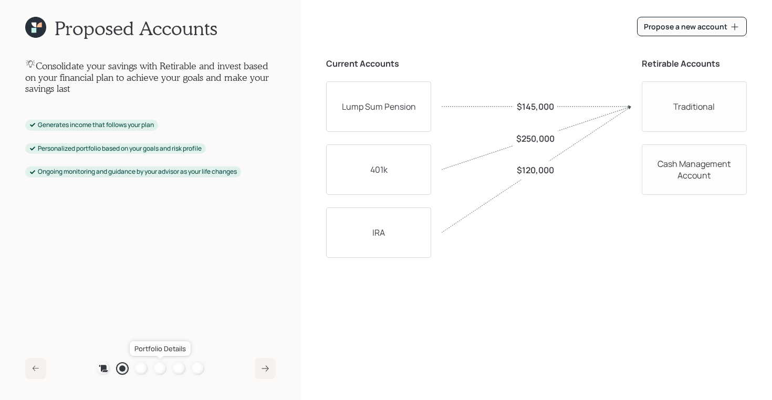
click at [159, 368] on div at bounding box center [160, 368] width 13 height 13
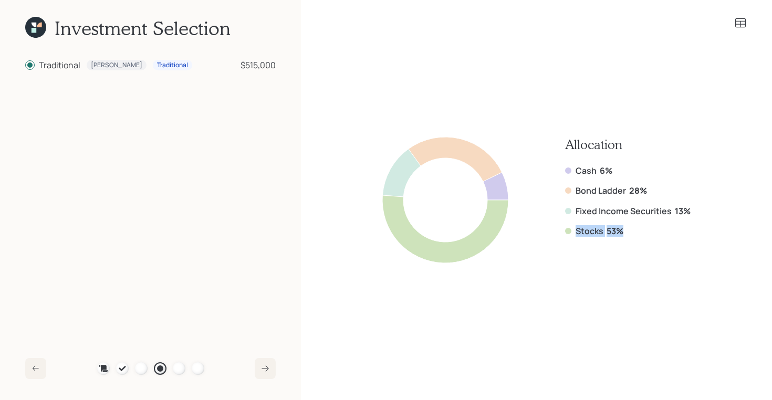
drag, startPoint x: 624, startPoint y: 233, endPoint x: 557, endPoint y: 233, distance: 66.7
click at [557, 233] on div "Allocation Cash 6% Bond Ladder 28% Fixed Income Securities 13% Stocks 53%" at bounding box center [536, 200] width 308 height 126
click at [37, 22] on icon at bounding box center [35, 27] width 21 height 21
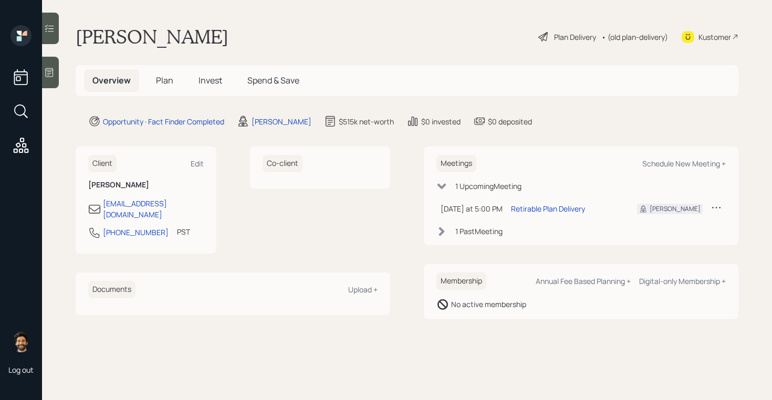
click at [617, 36] on div "• (old plan-delivery)" at bounding box center [635, 37] width 67 height 11
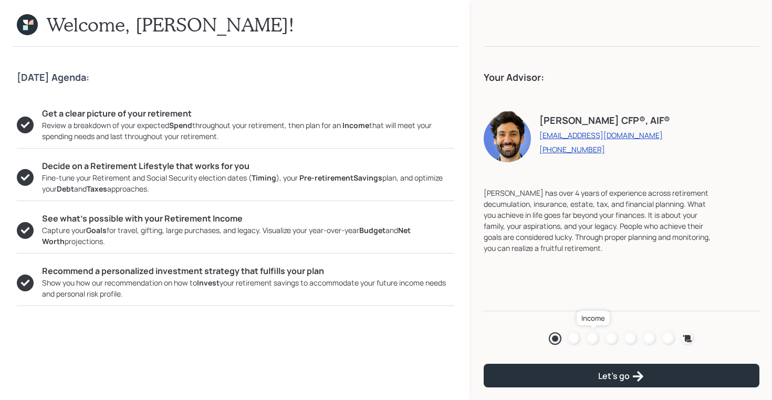
click at [595, 341] on div at bounding box center [593, 339] width 13 height 13
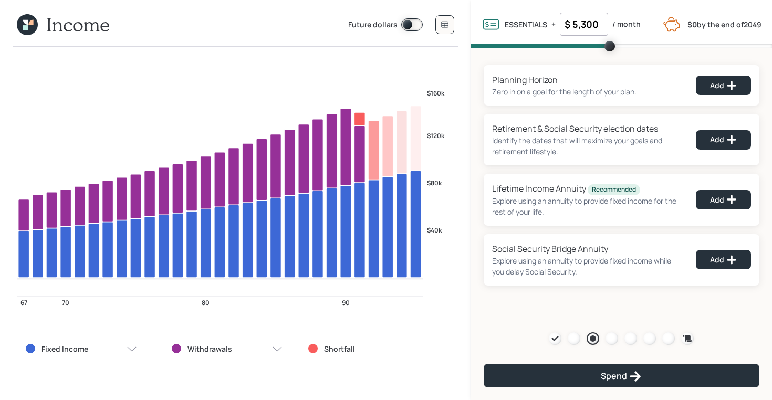
click at [583, 28] on input "$ 5,300" at bounding box center [584, 24] width 48 height 23
type input "$ 4,300"
click at [482, 66] on div "Planning Horizon Zero in on a goal for the length of your plan. Add Retirement …" at bounding box center [621, 179] width 301 height 263
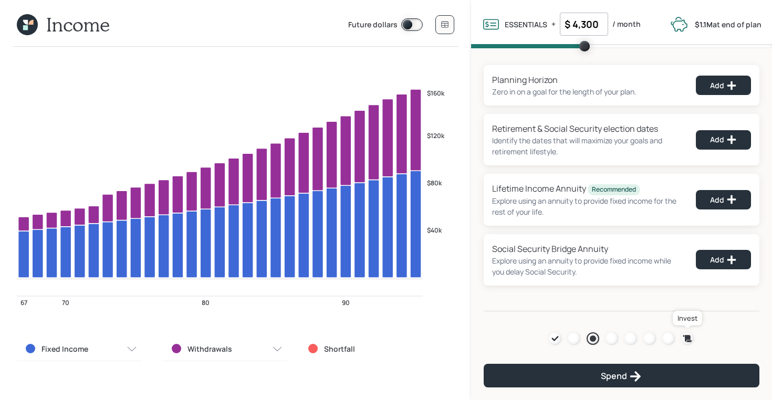
click at [688, 337] on icon at bounding box center [687, 338] width 9 height 7
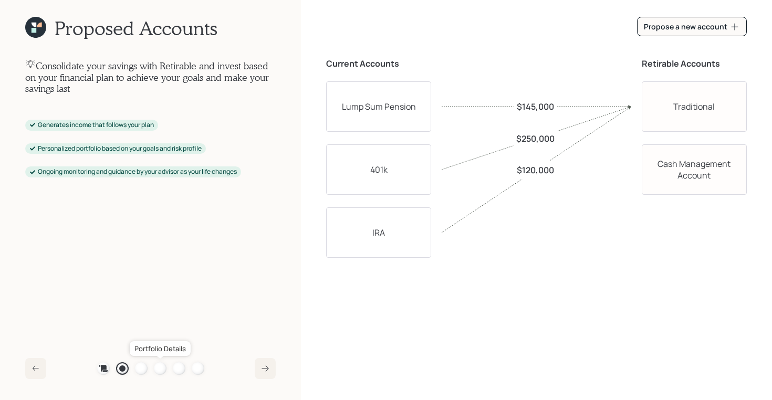
click at [159, 364] on div at bounding box center [160, 368] width 13 height 13
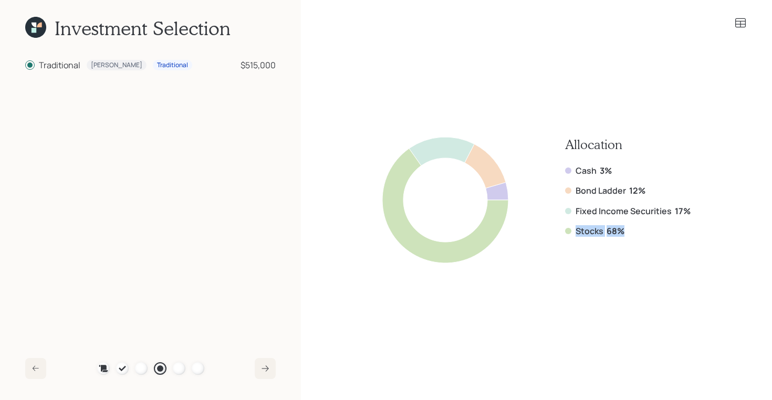
drag, startPoint x: 641, startPoint y: 232, endPoint x: 574, endPoint y: 227, distance: 67.5
click at [574, 227] on div "Stocks 68%" at bounding box center [628, 231] width 126 height 12
click at [179, 364] on div at bounding box center [179, 368] width 13 height 13
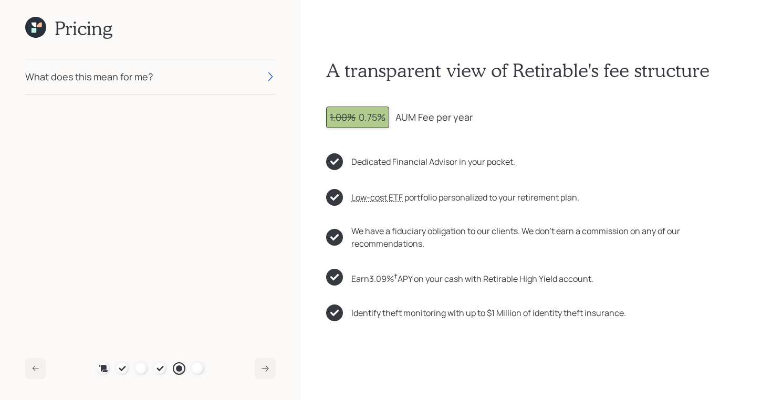
click at [170, 81] on div "What does this mean for me?" at bounding box center [150, 76] width 251 height 35
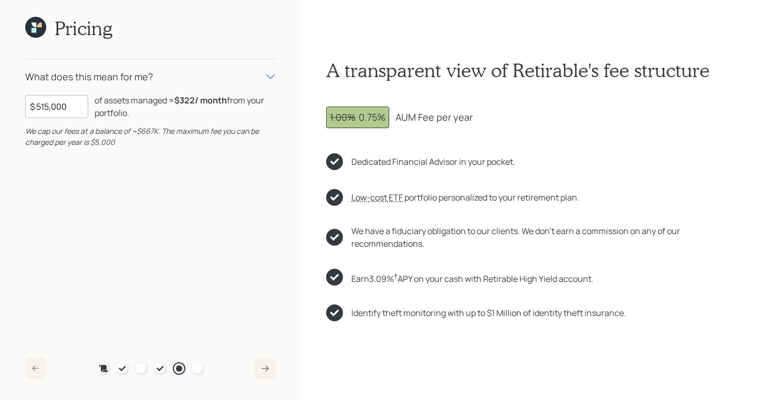
click at [170, 81] on div "What does this mean for me?" at bounding box center [150, 76] width 251 height 35
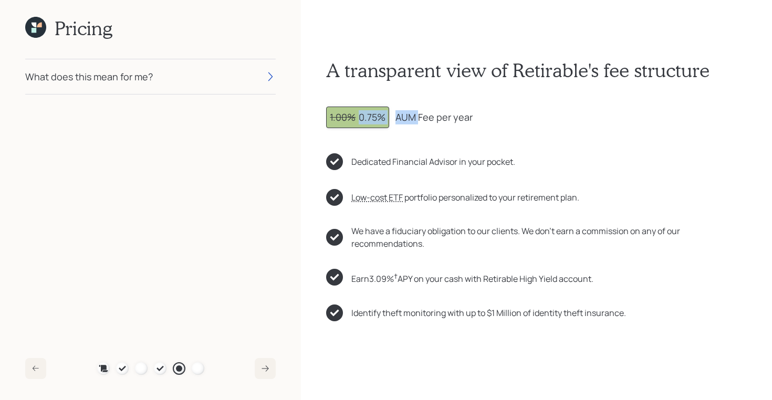
drag, startPoint x: 359, startPoint y: 117, endPoint x: 419, endPoint y: 119, distance: 59.9
click at [419, 119] on div "1.00% 0.75% AUM Fee per year" at bounding box center [536, 118] width 421 height 22
click at [339, 121] on span "1.00%" at bounding box center [343, 117] width 26 height 13
drag, startPoint x: 354, startPoint y: 115, endPoint x: 325, endPoint y: 115, distance: 28.9
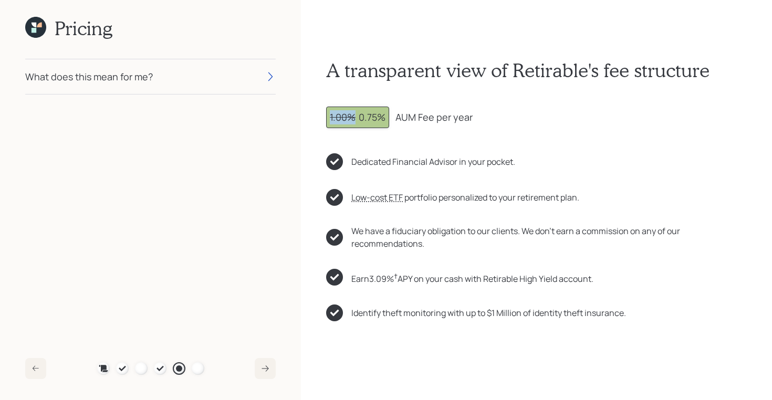
click at [325, 115] on div "A transparent view of Retirable's fee structure 1.00% 0.75% AUM Fee per year De…" at bounding box center [536, 200] width 471 height 400
drag, startPoint x: 358, startPoint y: 116, endPoint x: 476, endPoint y: 123, distance: 118.4
click at [476, 123] on div "1.00% 0.75% AUM Fee per year" at bounding box center [536, 118] width 421 height 22
click at [36, 30] on icon at bounding box center [35, 27] width 21 height 21
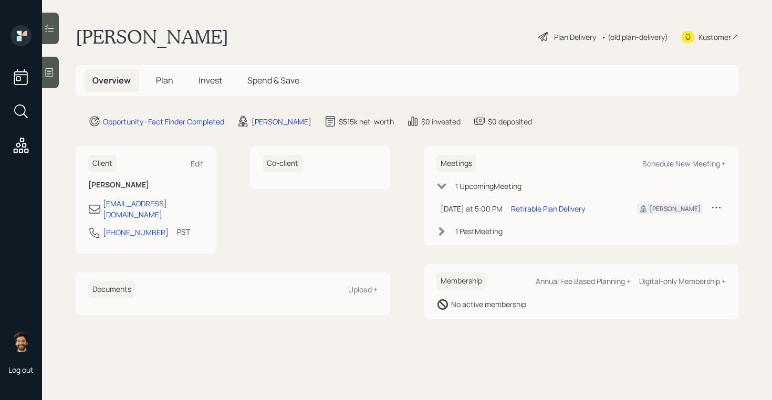
click at [164, 83] on span "Plan" at bounding box center [164, 81] width 17 height 12
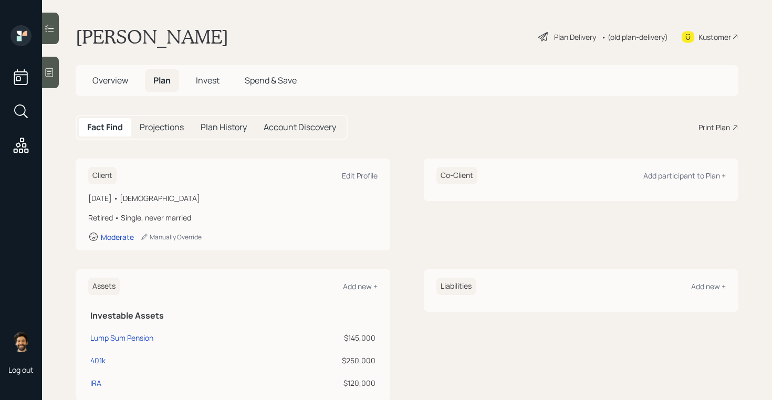
click at [723, 133] on div "Print Plan" at bounding box center [715, 127] width 32 height 11
click at [113, 82] on span "Overview" at bounding box center [110, 81] width 36 height 12
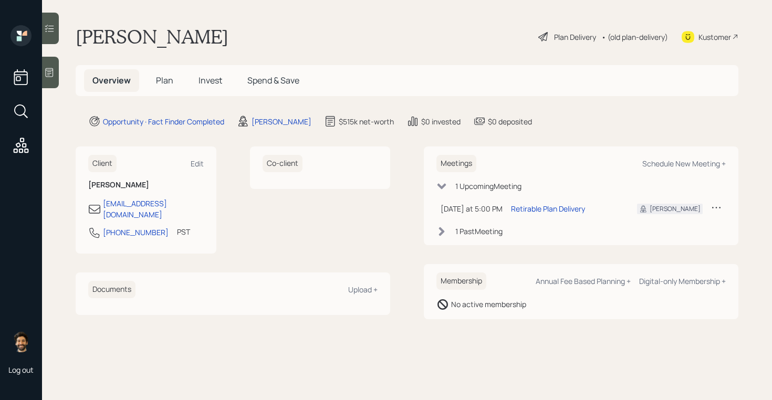
click at [173, 82] on h5 "Plan" at bounding box center [165, 80] width 34 height 23
click at [700, 160] on div "Schedule New Meeting +" at bounding box center [685, 164] width 84 height 10
select select "f14b762f-c7c2-4b89-9227-8fa891345eea"
